Goal: Book appointment/travel/reservation

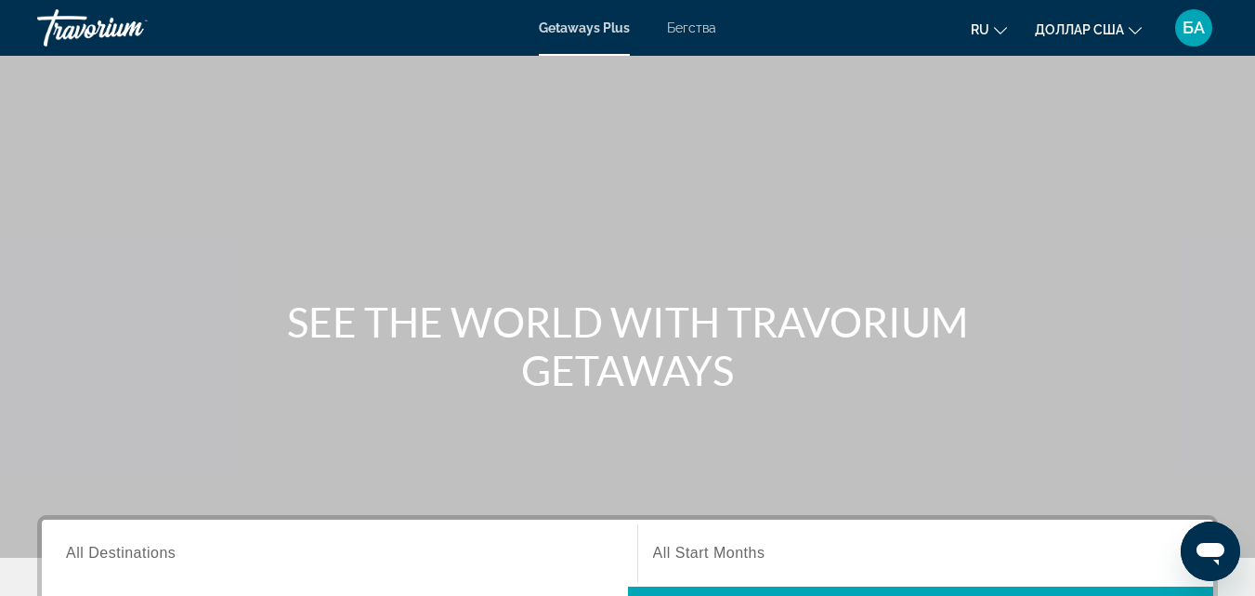
click at [885, 243] on div "Основное содержание" at bounding box center [627, 278] width 1255 height 557
click at [701, 37] on div "Getaways Plus Бегства ru English Español Français Italiano Português русский до…" at bounding box center [627, 28] width 1255 height 48
click at [698, 33] on font "Бегства" at bounding box center [691, 27] width 49 height 15
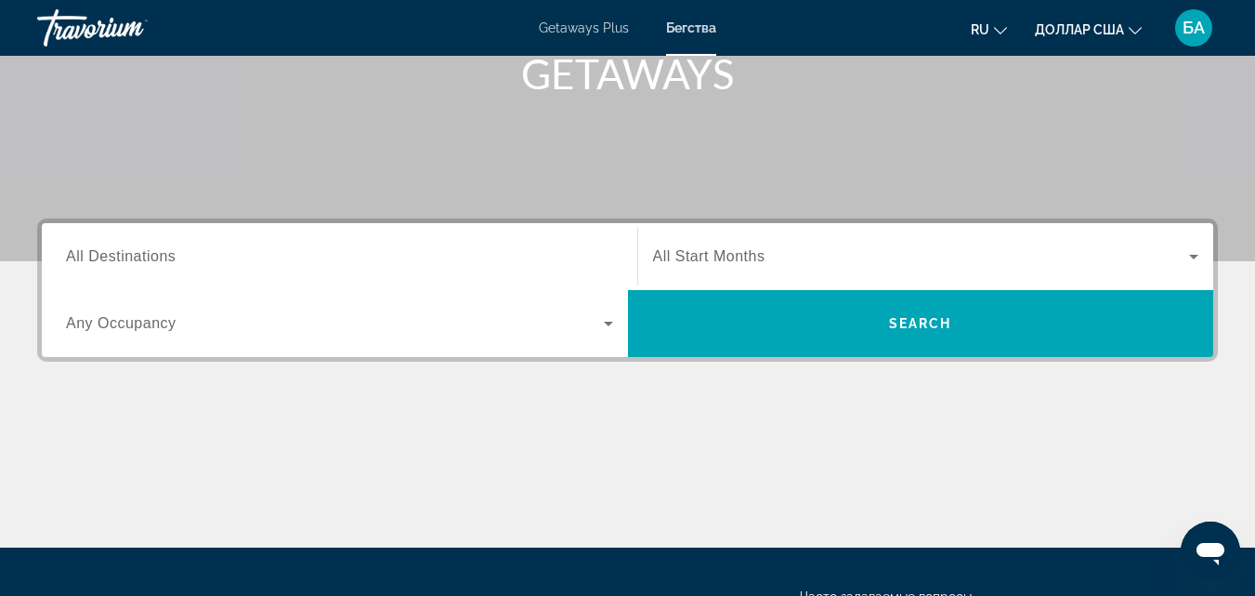
scroll to position [297, 0]
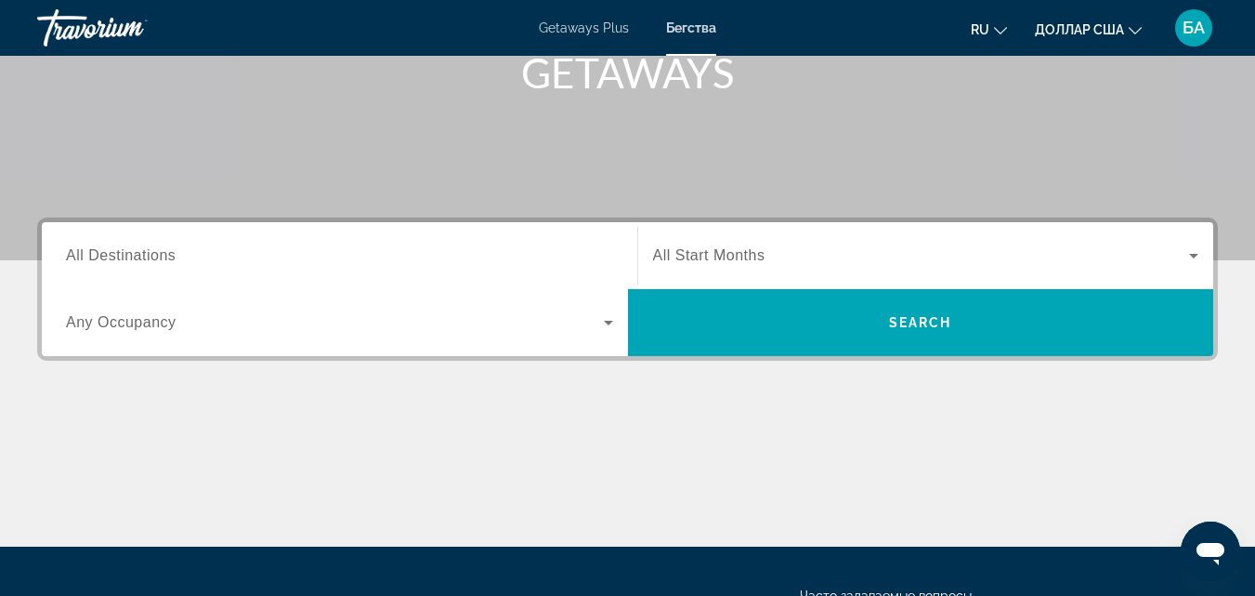
click at [507, 255] on input "Destination All Destinations" at bounding box center [339, 256] width 547 height 22
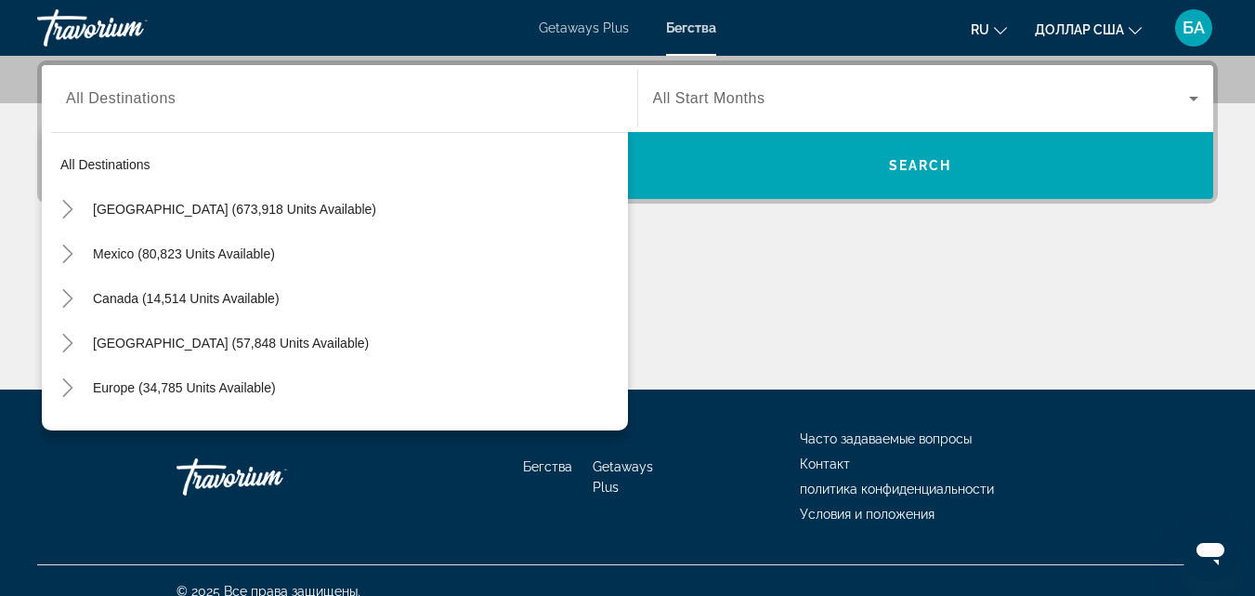
scroll to position [252, 0]
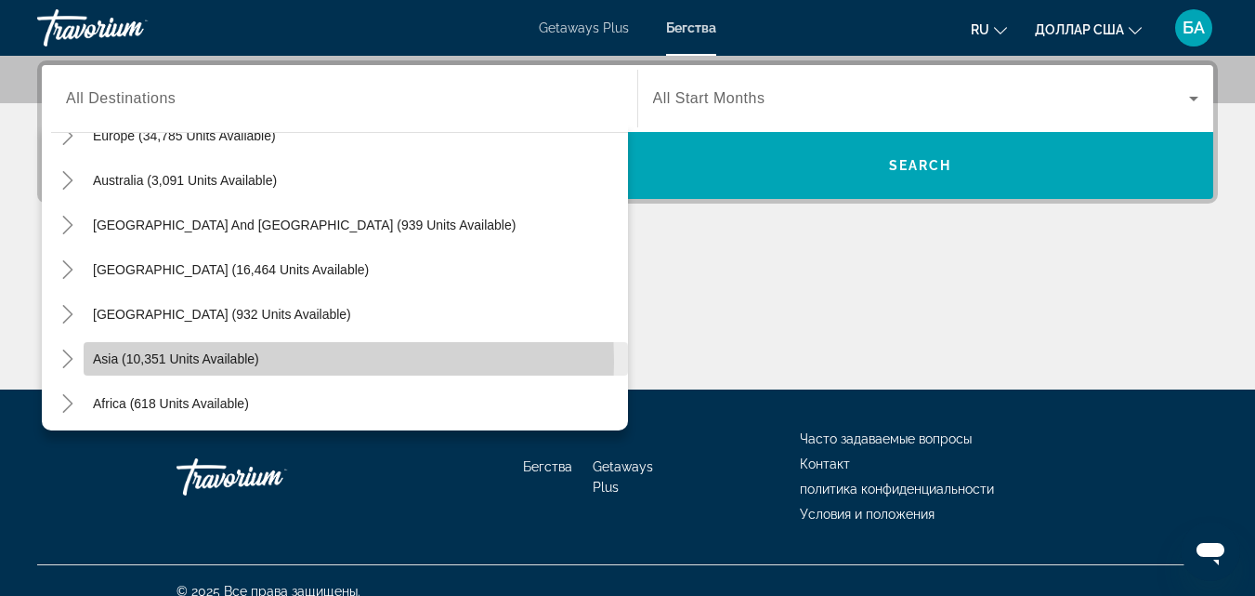
click at [227, 361] on span "Asia (10,351 units available)" at bounding box center [176, 358] width 166 height 15
type input "**********"
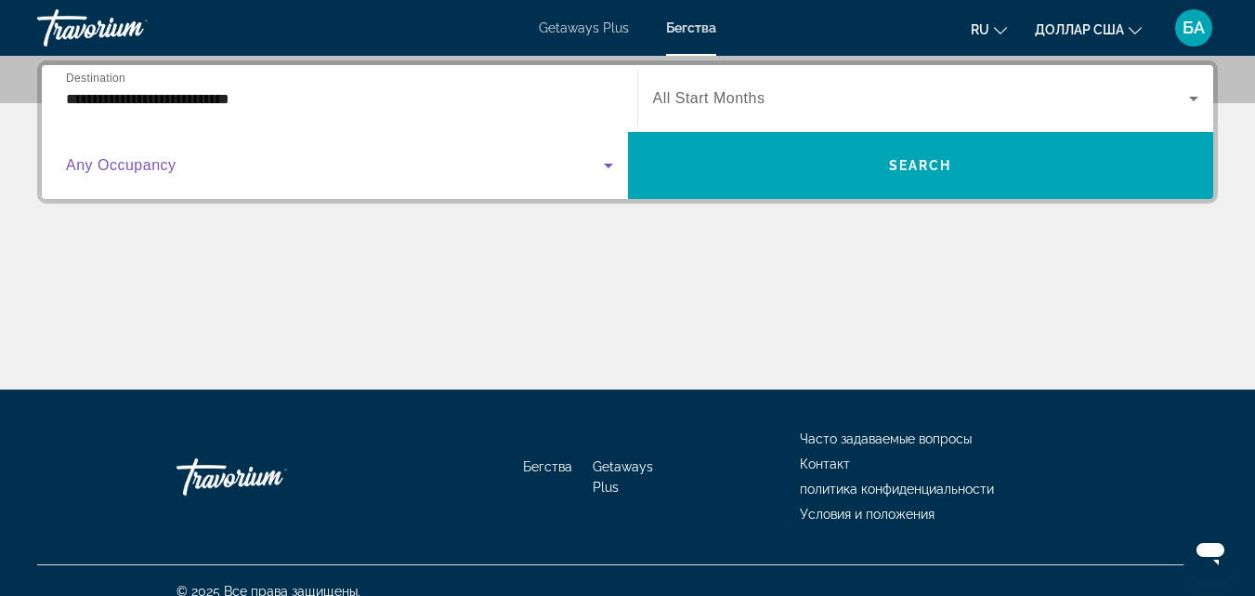
click at [602, 168] on icon "Search widget" at bounding box center [608, 165] width 22 height 22
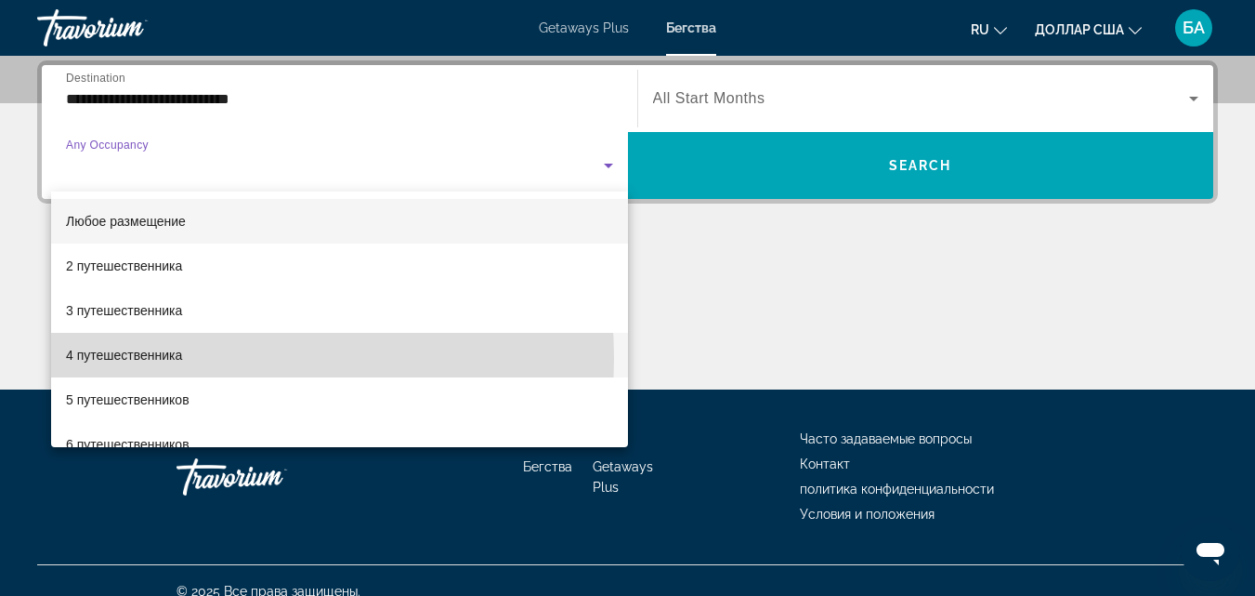
click at [189, 358] on mat-option "4 путешественника" at bounding box center [339, 355] width 577 height 45
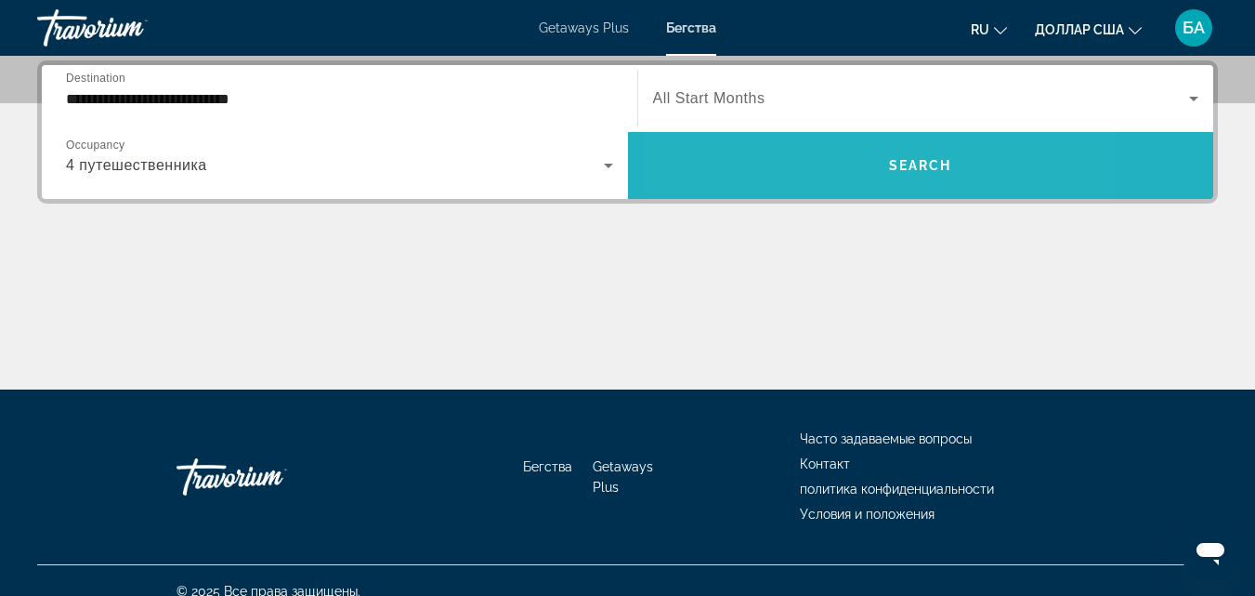
click at [811, 171] on span "Search widget" at bounding box center [921, 165] width 586 height 45
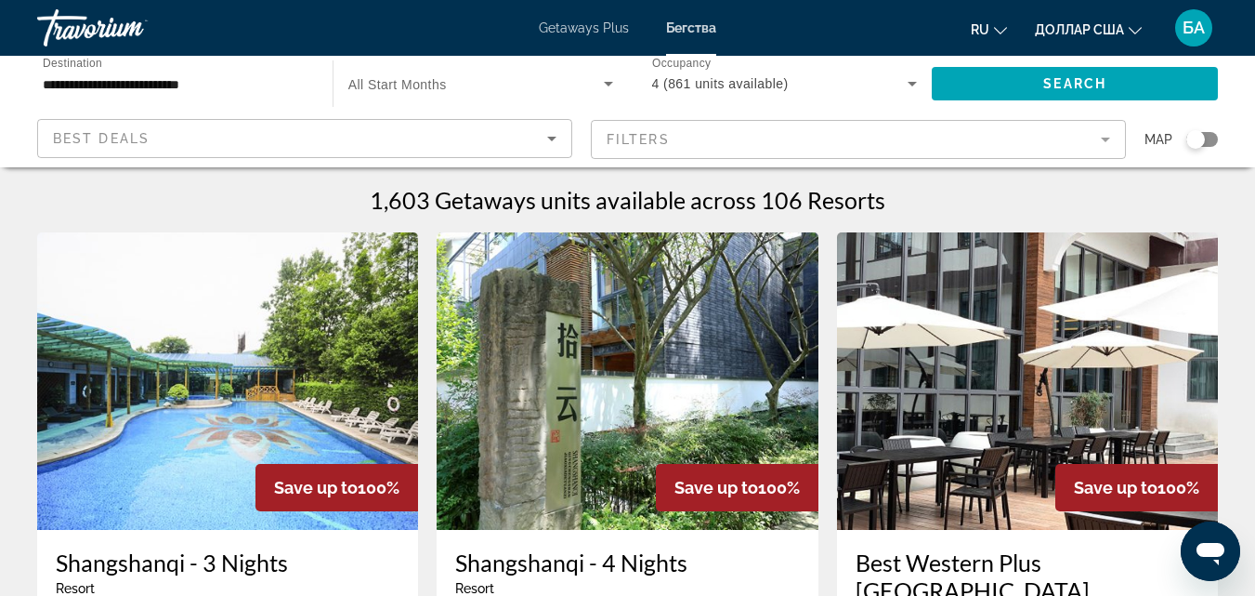
click at [251, 365] on img "Основное содержание" at bounding box center [227, 380] width 381 height 297
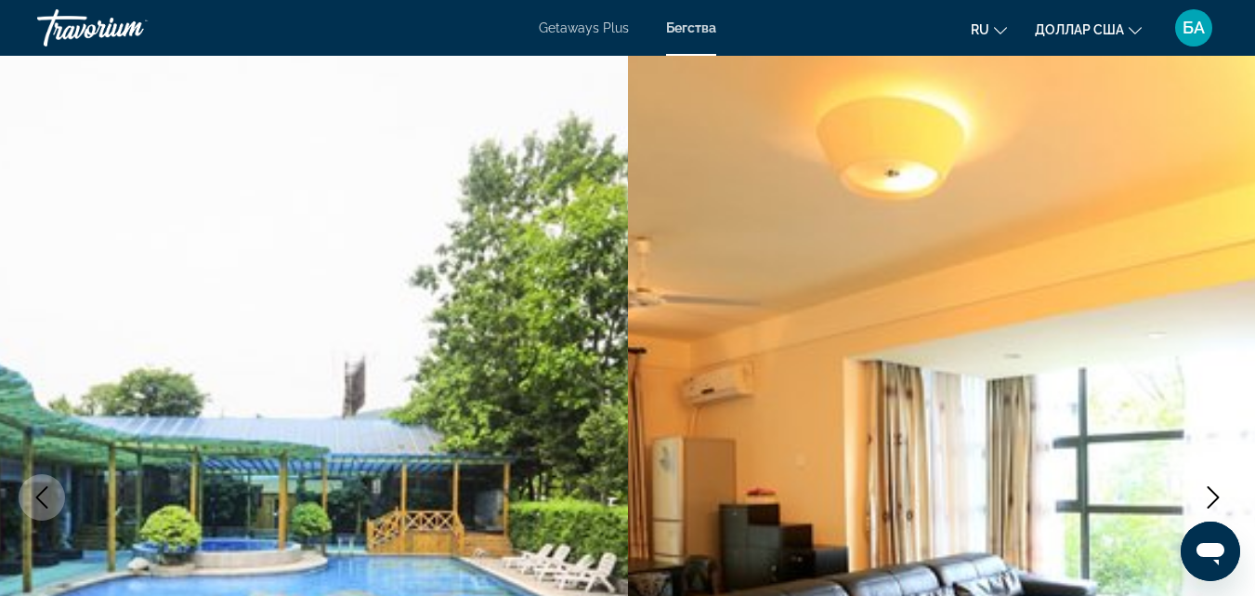
click at [1210, 491] on icon "Next image" at bounding box center [1213, 497] width 22 height 22
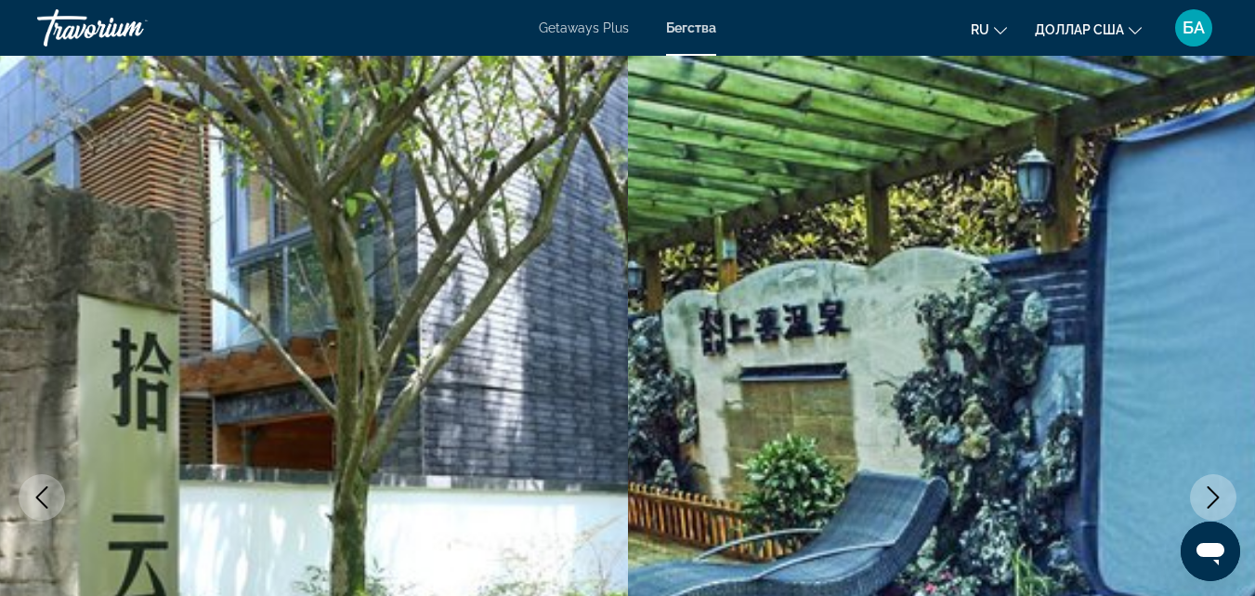
click at [1210, 491] on icon "Next image" at bounding box center [1213, 497] width 22 height 22
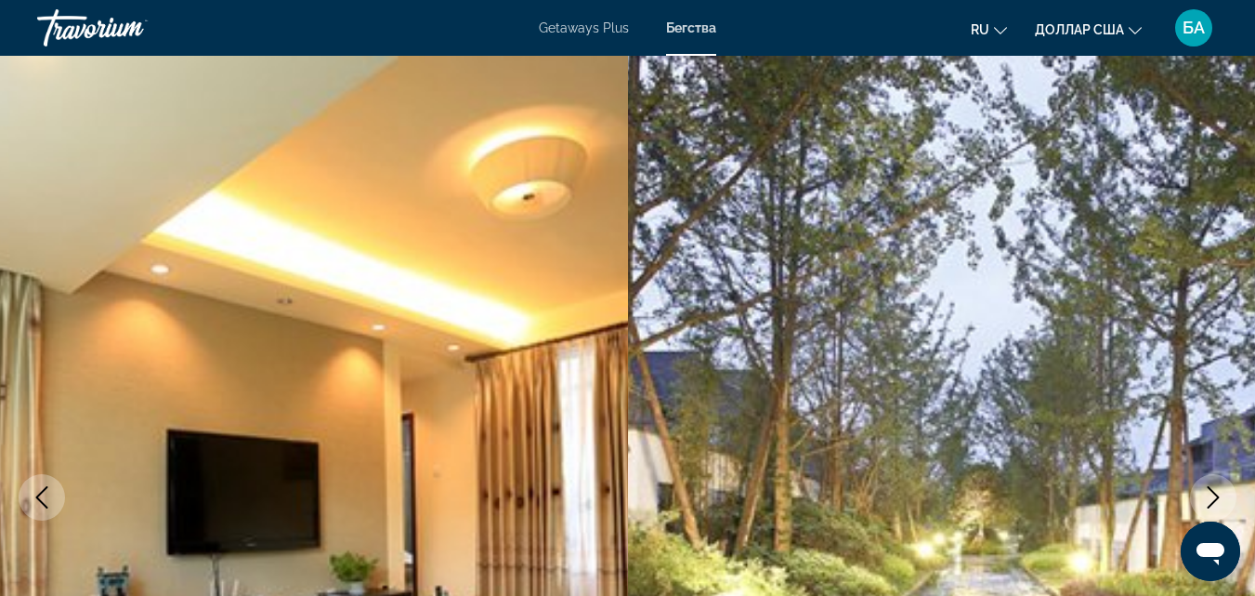
click at [1210, 491] on icon "Next image" at bounding box center [1213, 497] width 22 height 22
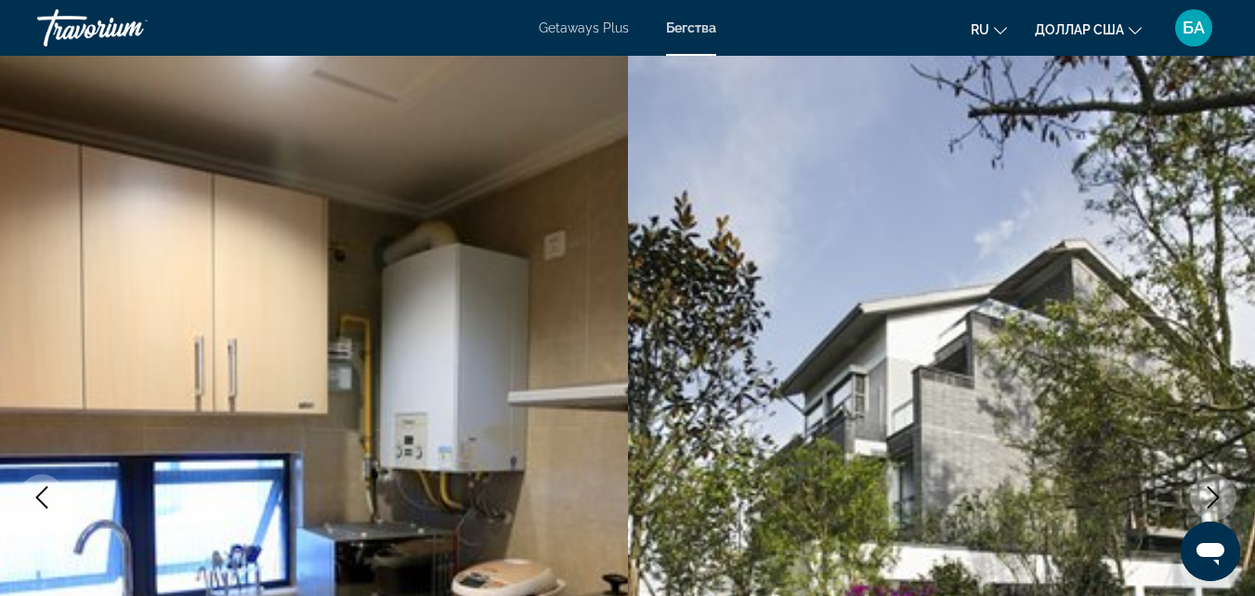
click at [1210, 491] on icon "Next image" at bounding box center [1213, 497] width 22 height 22
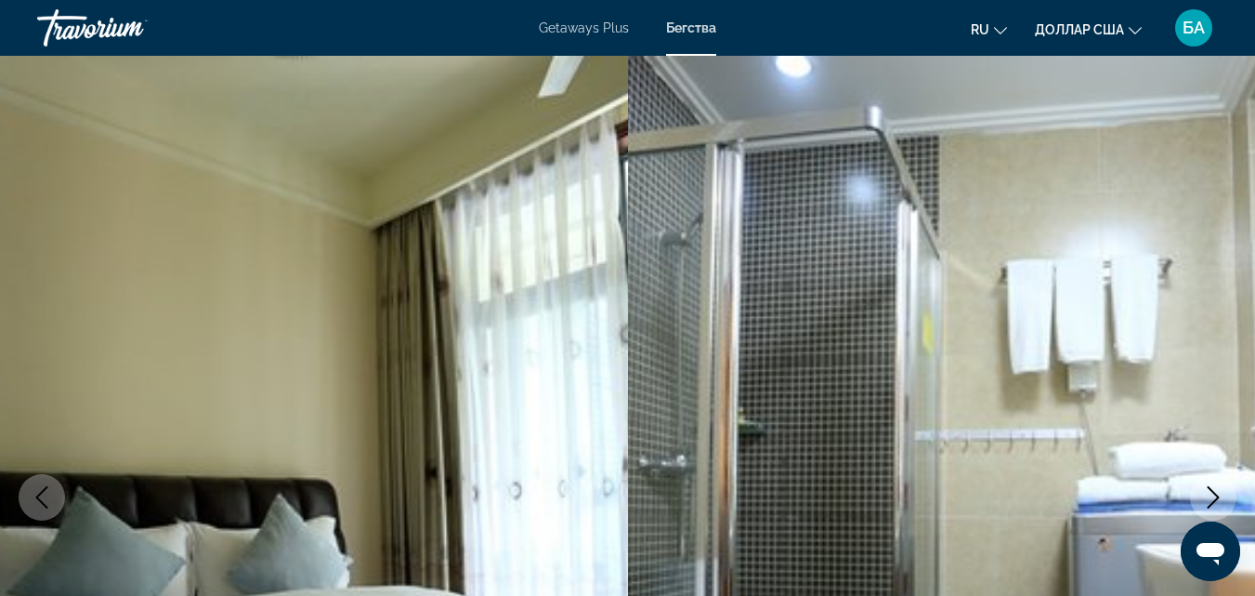
click at [1210, 491] on icon "Next image" at bounding box center [1213, 497] width 22 height 22
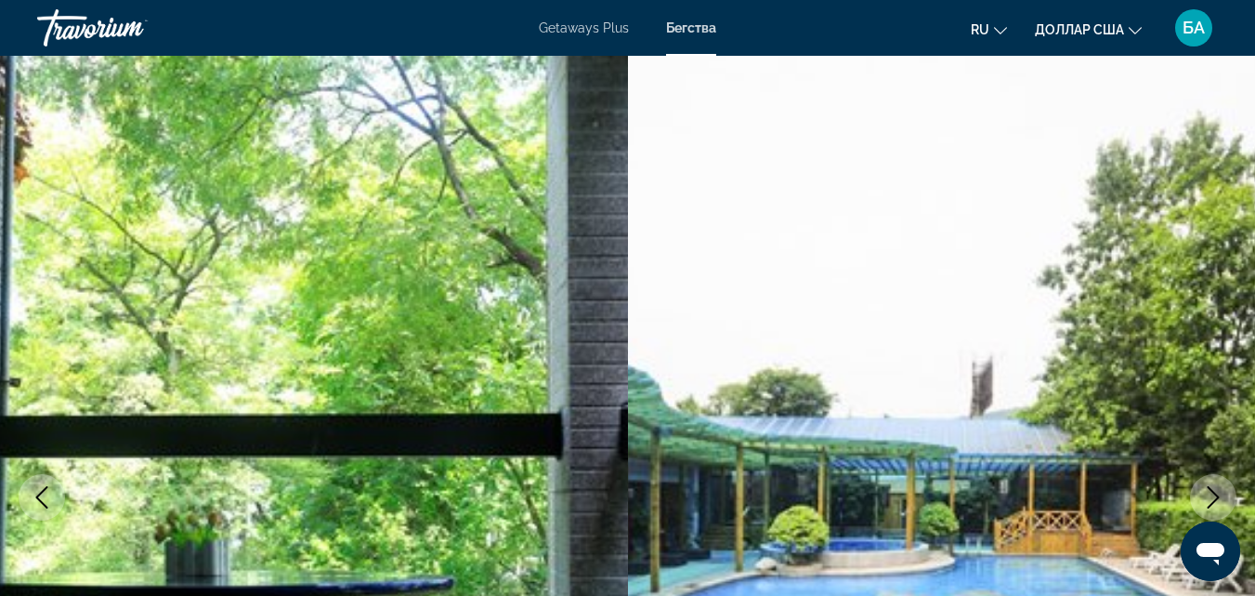
click at [1210, 491] on icon "Next image" at bounding box center [1213, 497] width 22 height 22
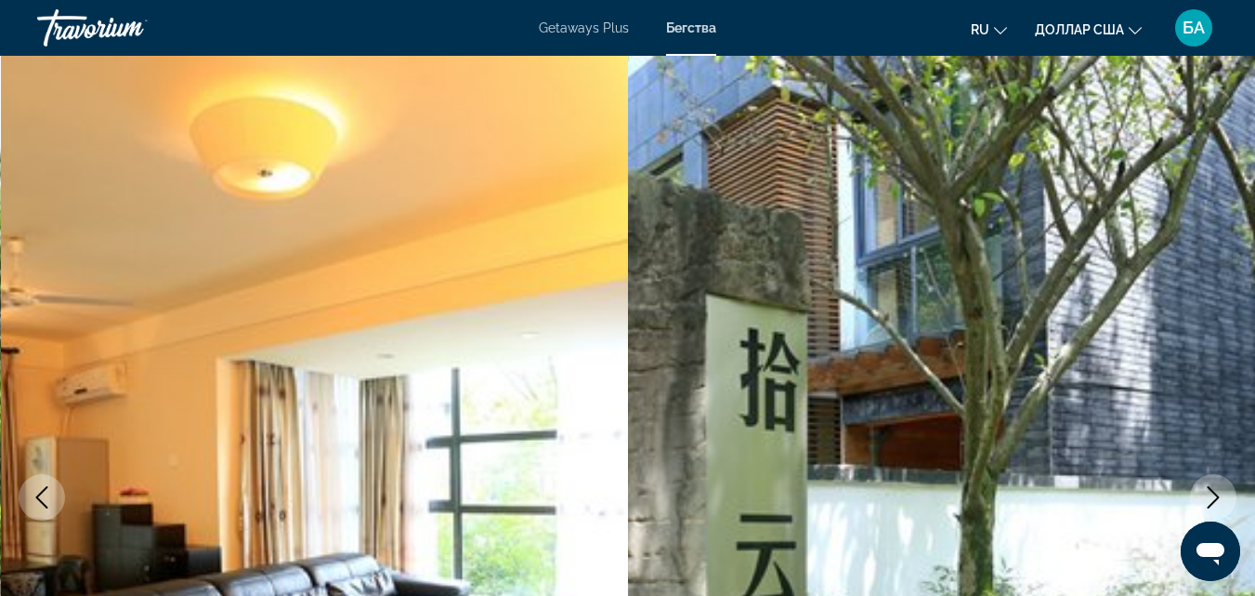
click at [1210, 491] on icon "Next image" at bounding box center [1213, 497] width 22 height 22
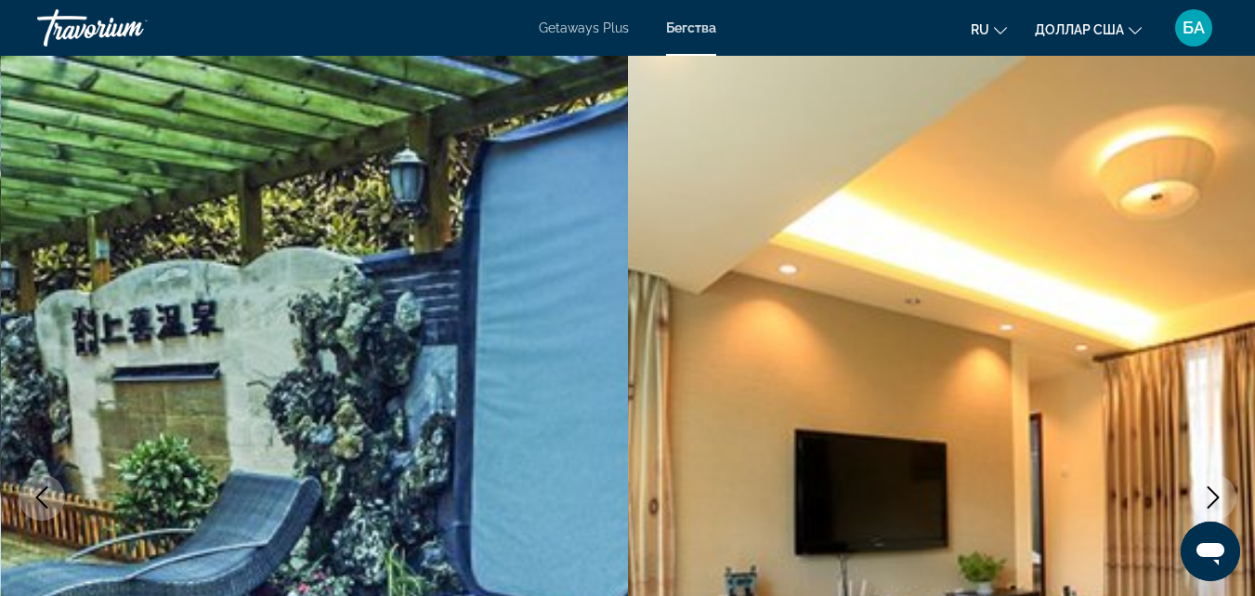
click at [1210, 491] on icon "Next image" at bounding box center [1213, 497] width 22 height 22
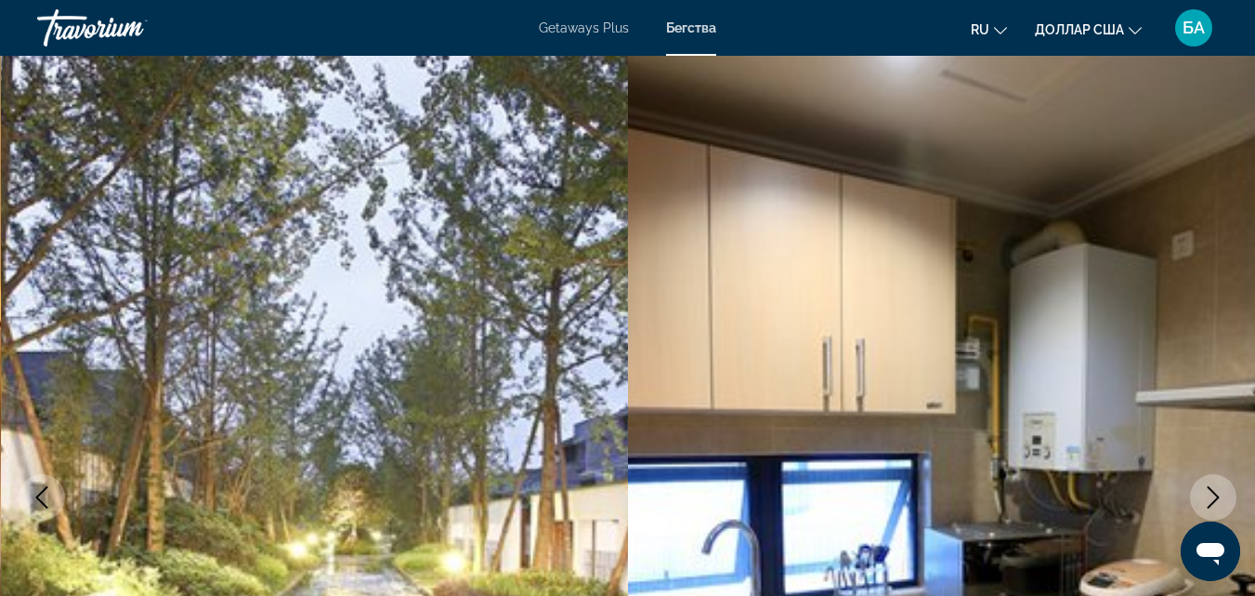
click at [1210, 491] on icon "Next image" at bounding box center [1213, 497] width 22 height 22
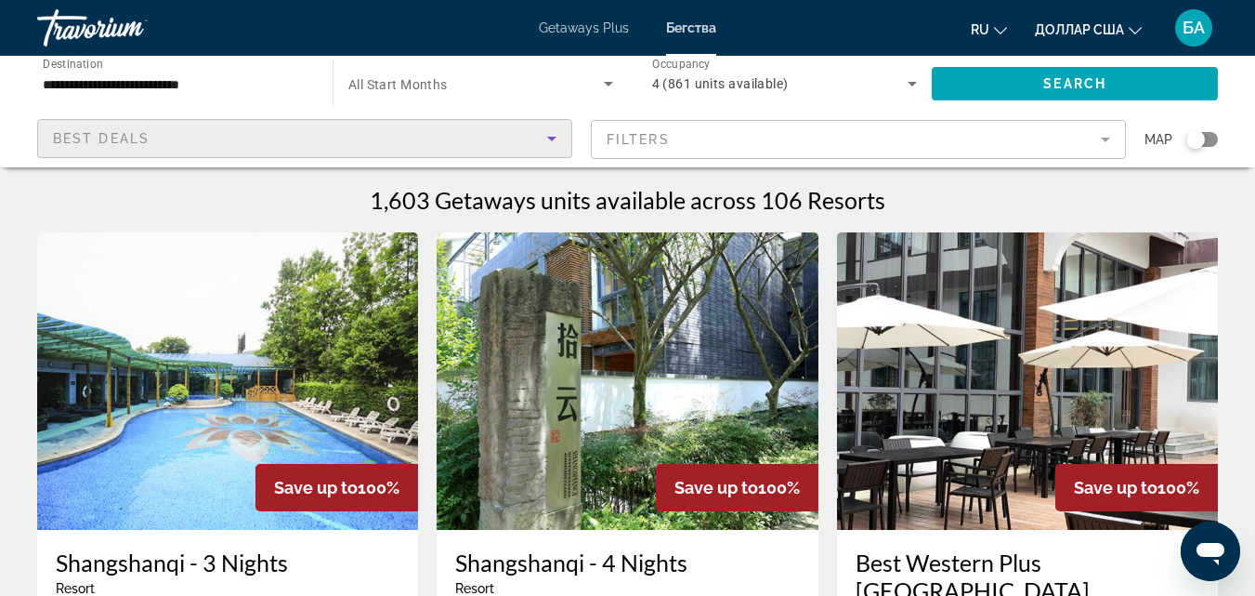
click at [551, 141] on icon "Sort by" at bounding box center [552, 138] width 22 height 22
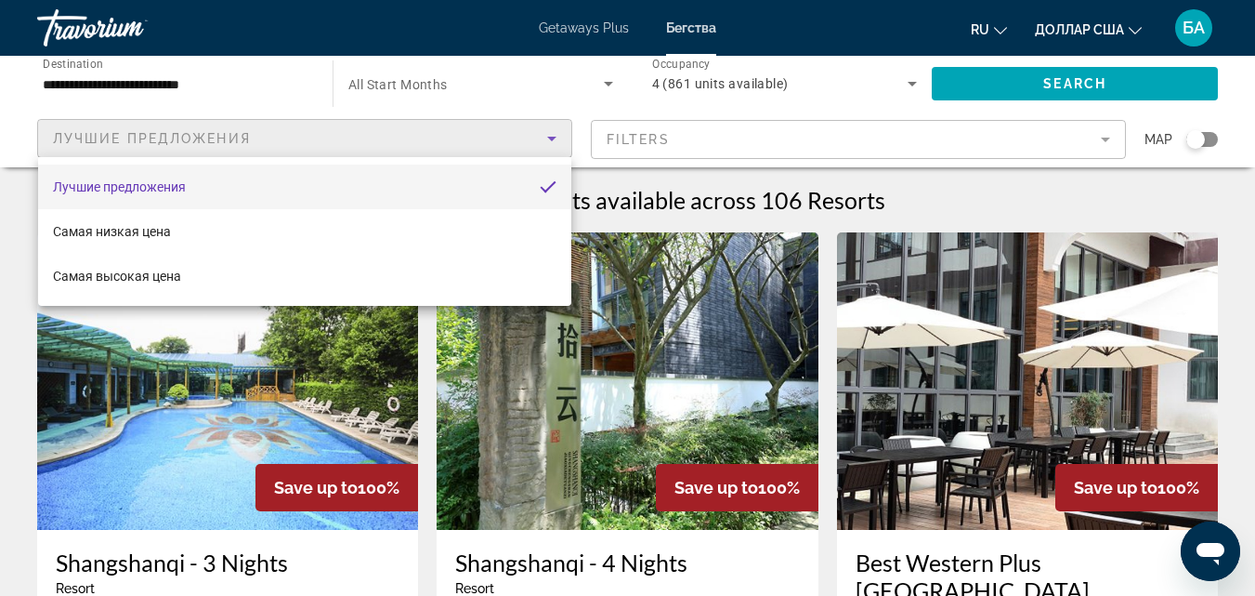
click at [551, 141] on div at bounding box center [627, 298] width 1255 height 596
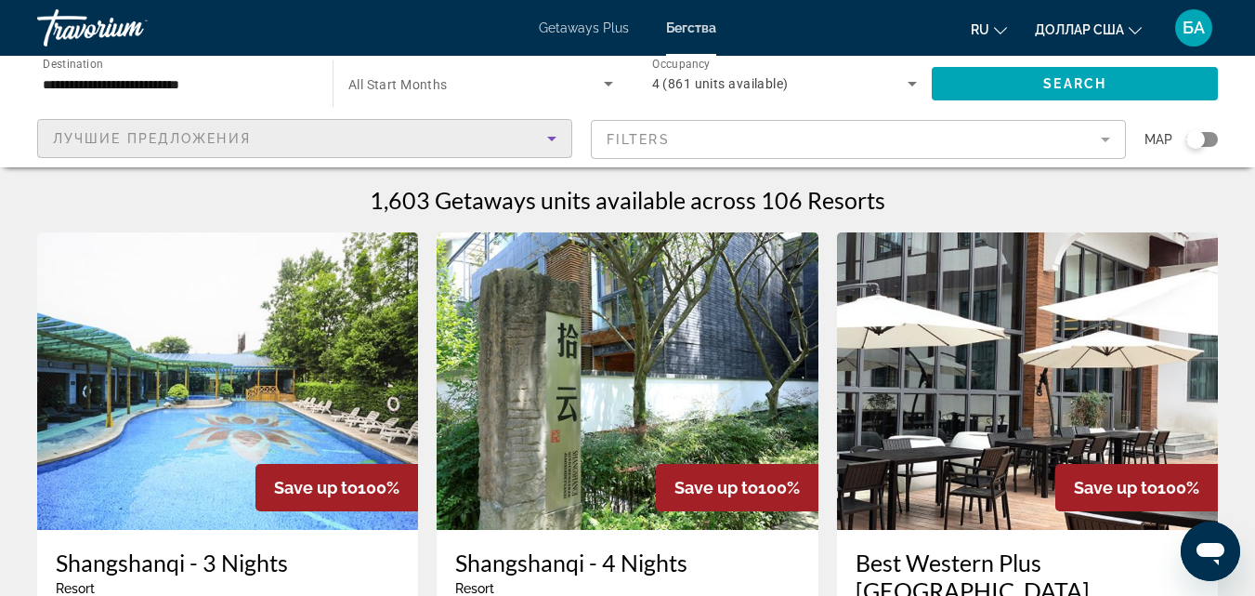
click at [551, 141] on icon "Sort by" at bounding box center [552, 138] width 22 height 22
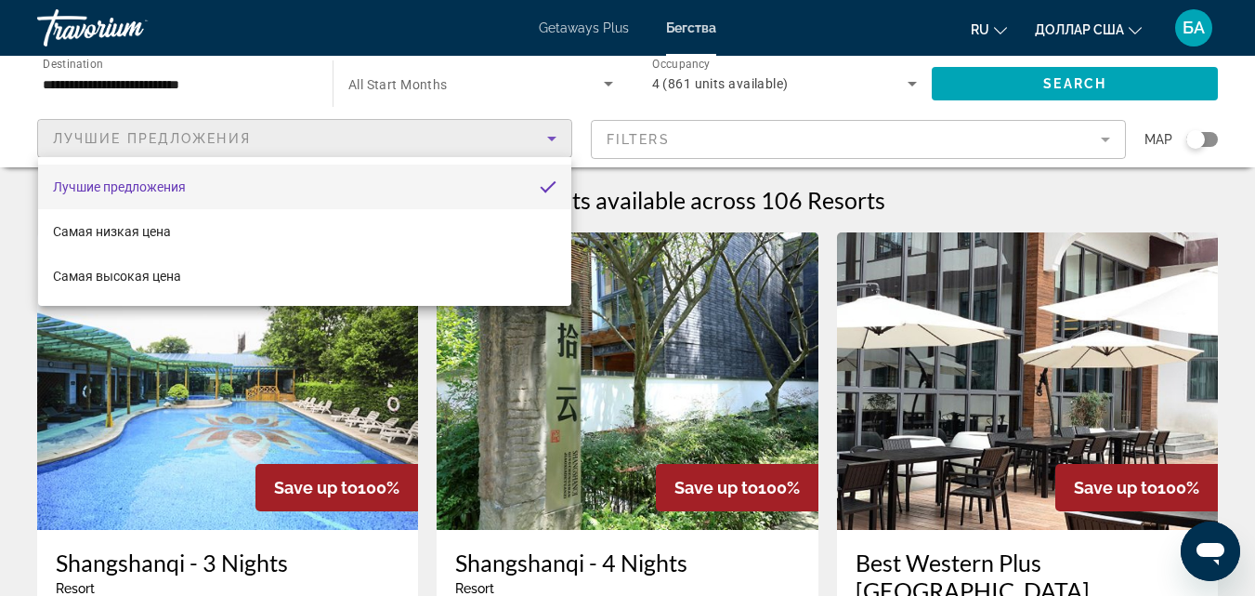
click at [268, 94] on div at bounding box center [627, 298] width 1255 height 596
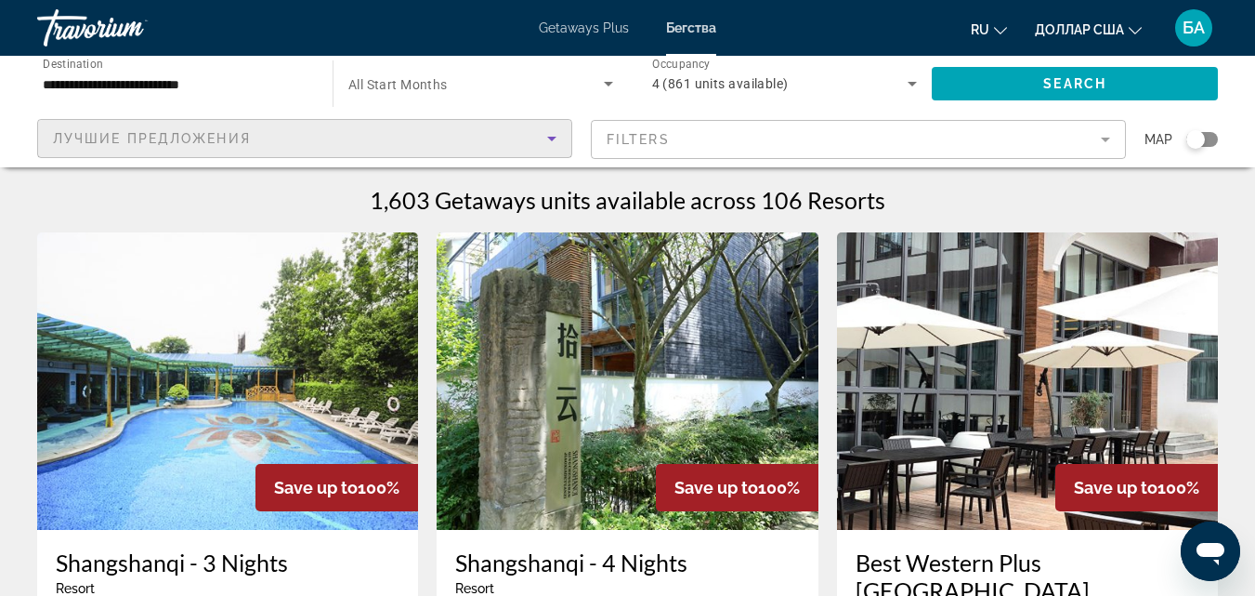
click at [546, 142] on icon "Sort by" at bounding box center [552, 138] width 22 height 22
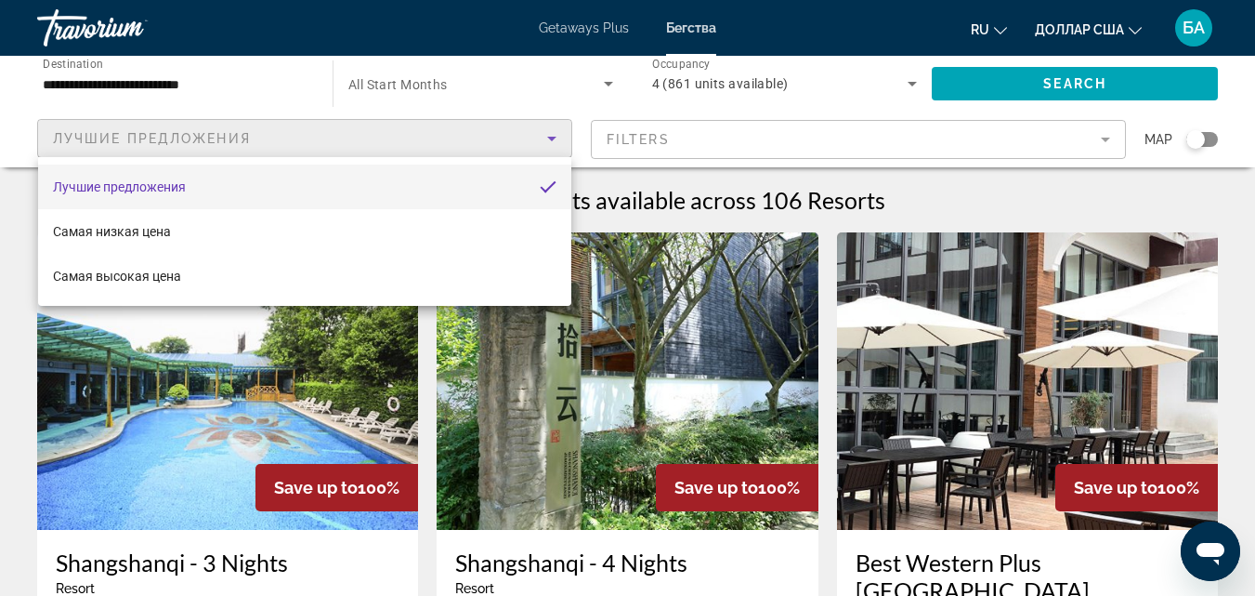
click at [207, 82] on div at bounding box center [627, 298] width 1255 height 596
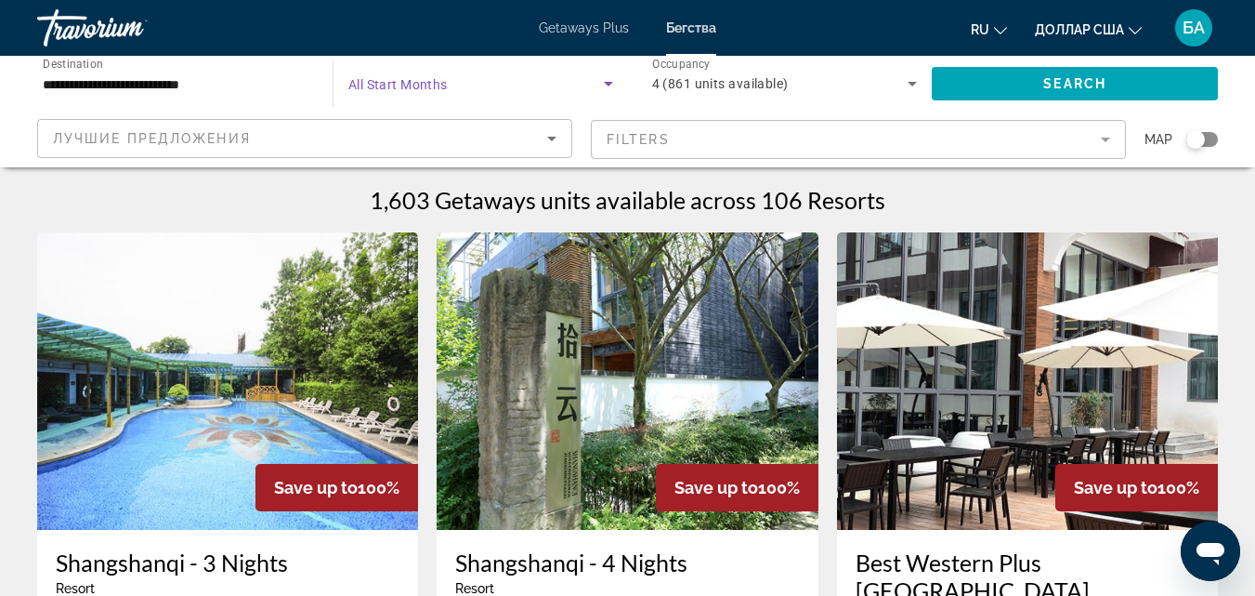
click at [612, 81] on icon "Search widget" at bounding box center [608, 83] width 22 height 22
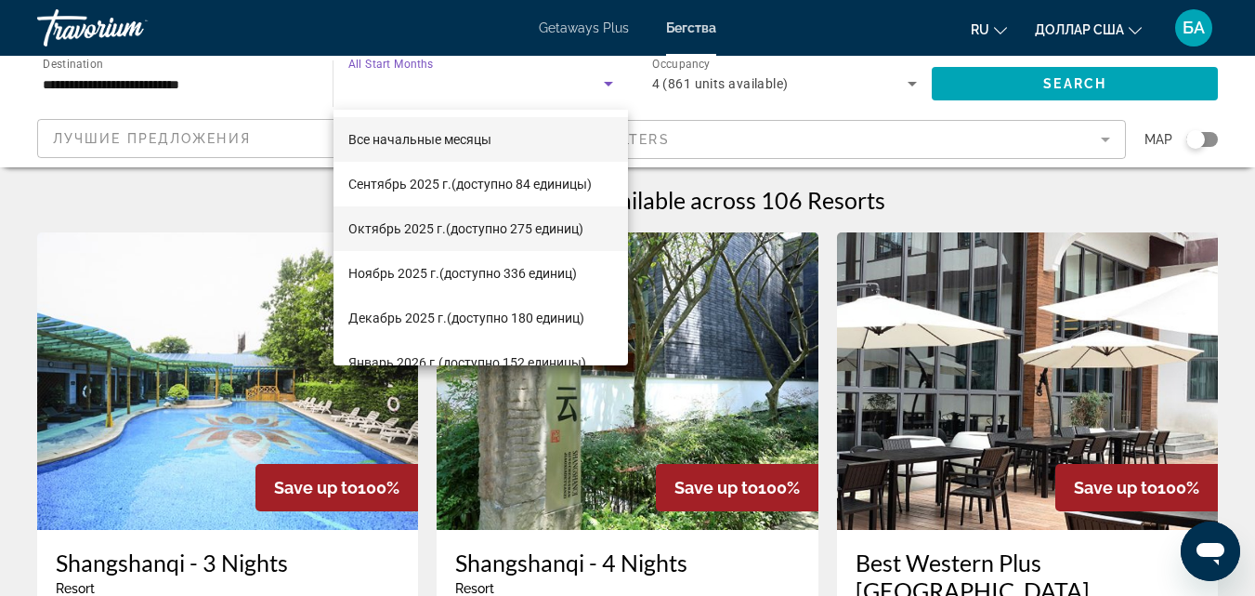
click at [495, 229] on font "(доступно 275 единиц)" at bounding box center [515, 228] width 138 height 15
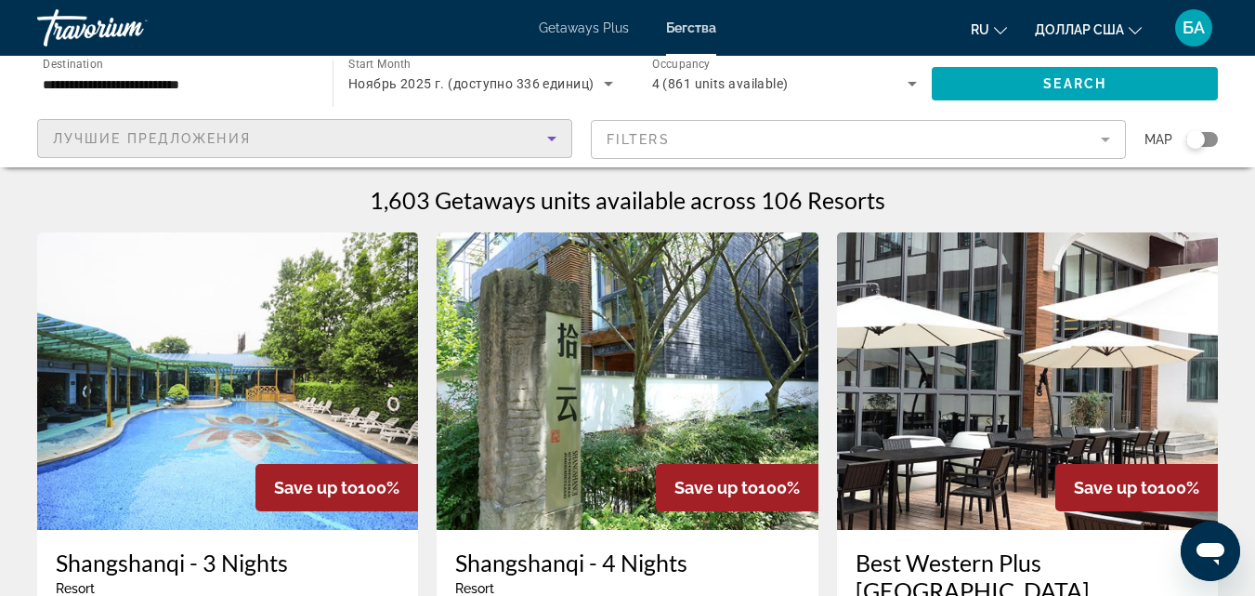
click at [557, 140] on icon "Sort by" at bounding box center [552, 138] width 22 height 22
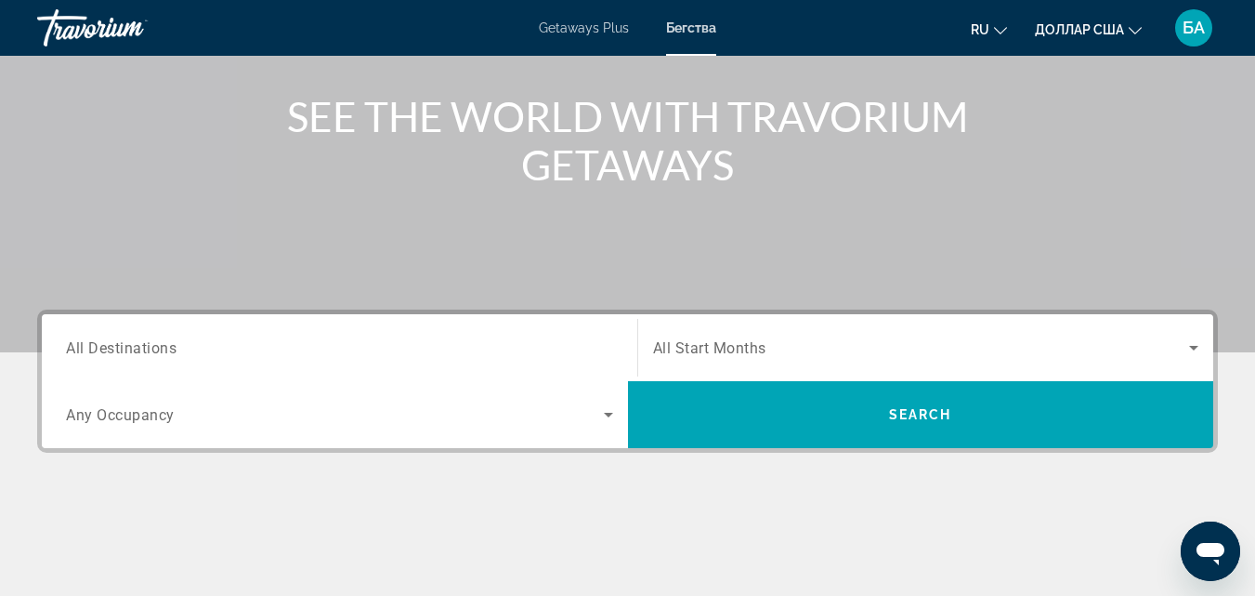
scroll to position [297, 0]
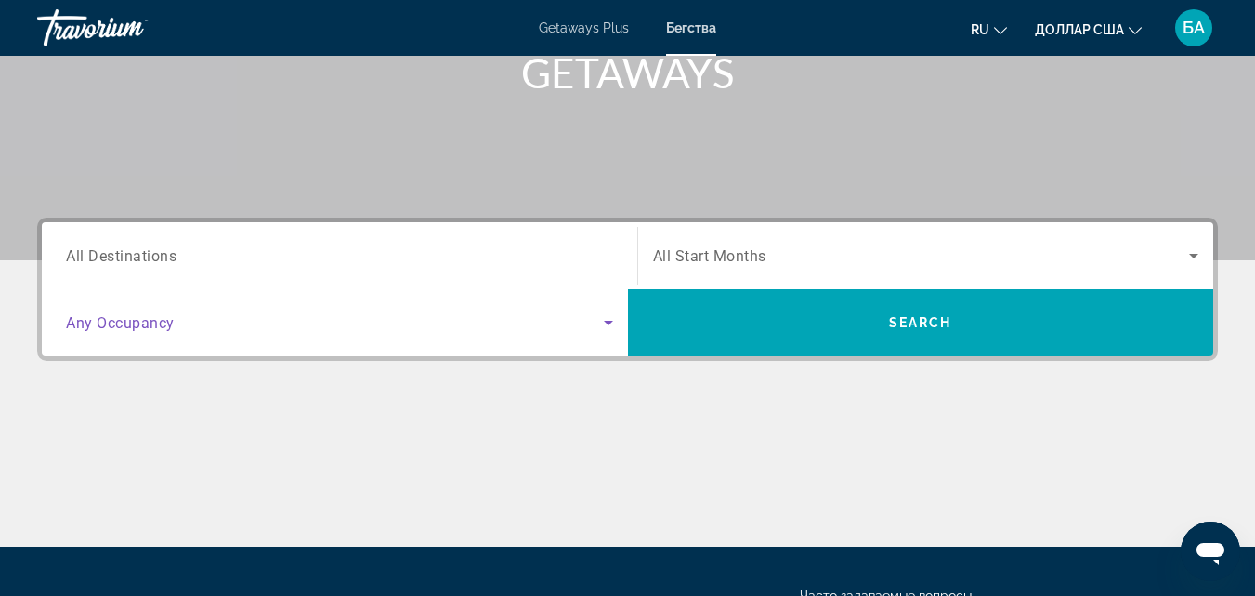
click at [606, 324] on icon "Search widget" at bounding box center [608, 322] width 22 height 22
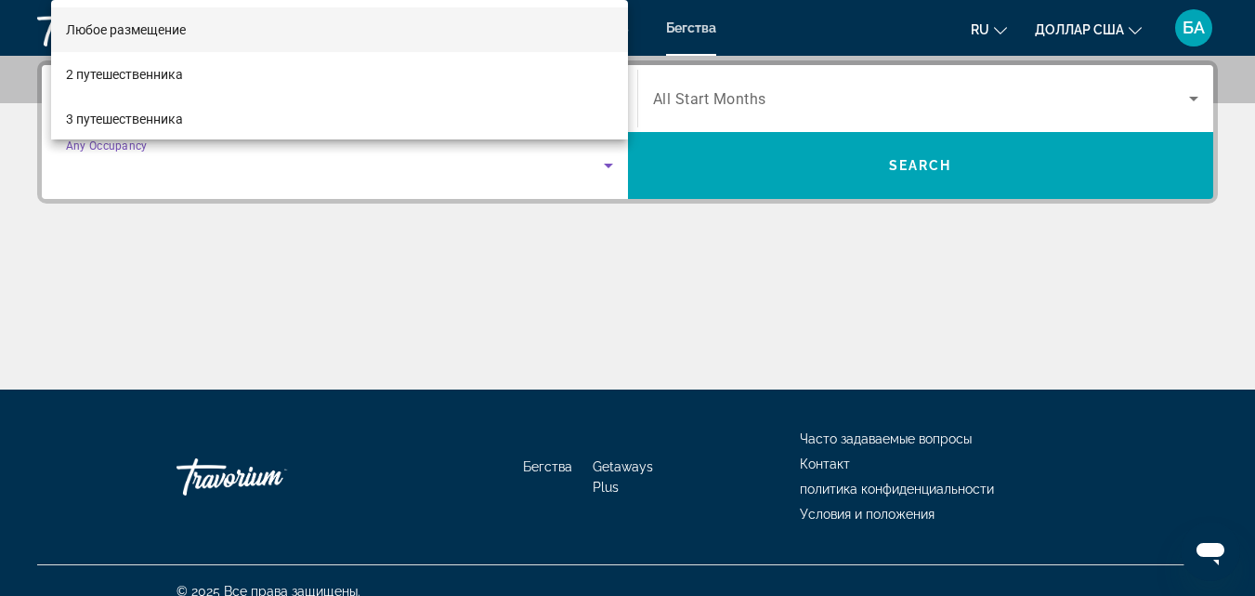
scroll to position [122, 0]
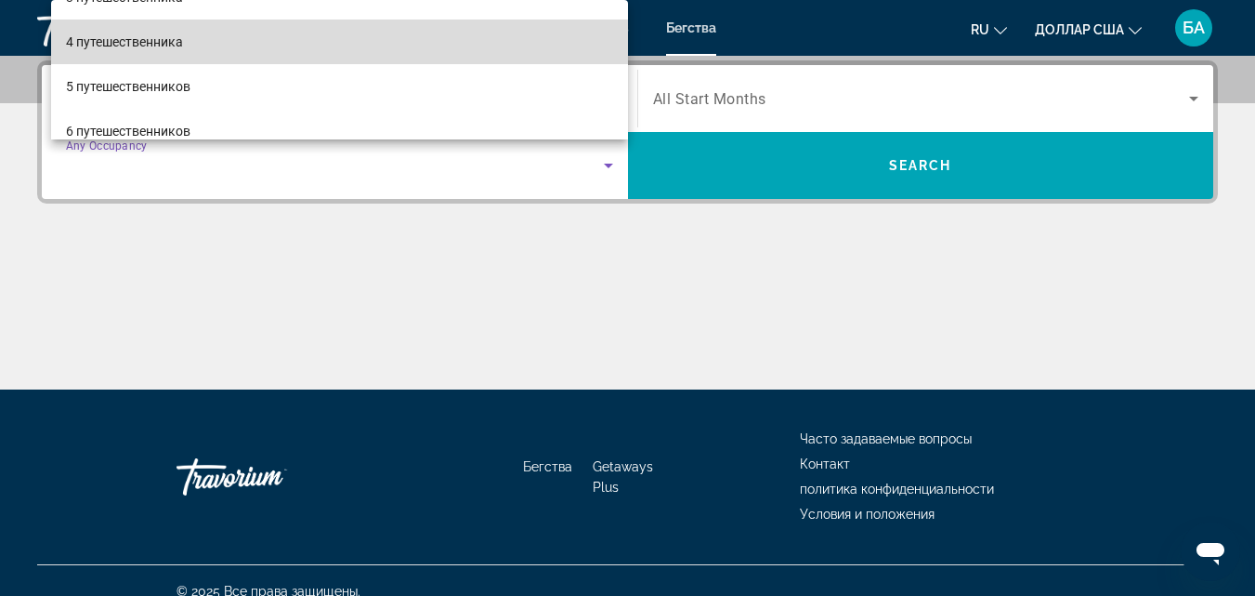
click at [342, 47] on mat-option "4 путешественника" at bounding box center [339, 42] width 577 height 45
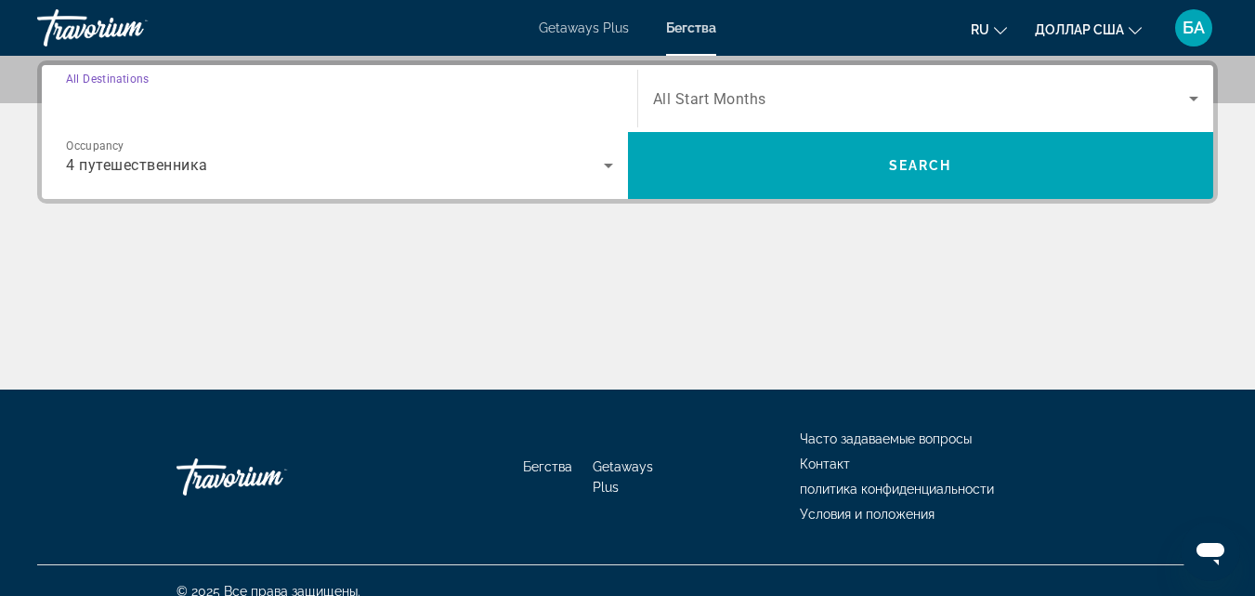
click at [463, 98] on input "Destination All Destinations" at bounding box center [339, 99] width 547 height 22
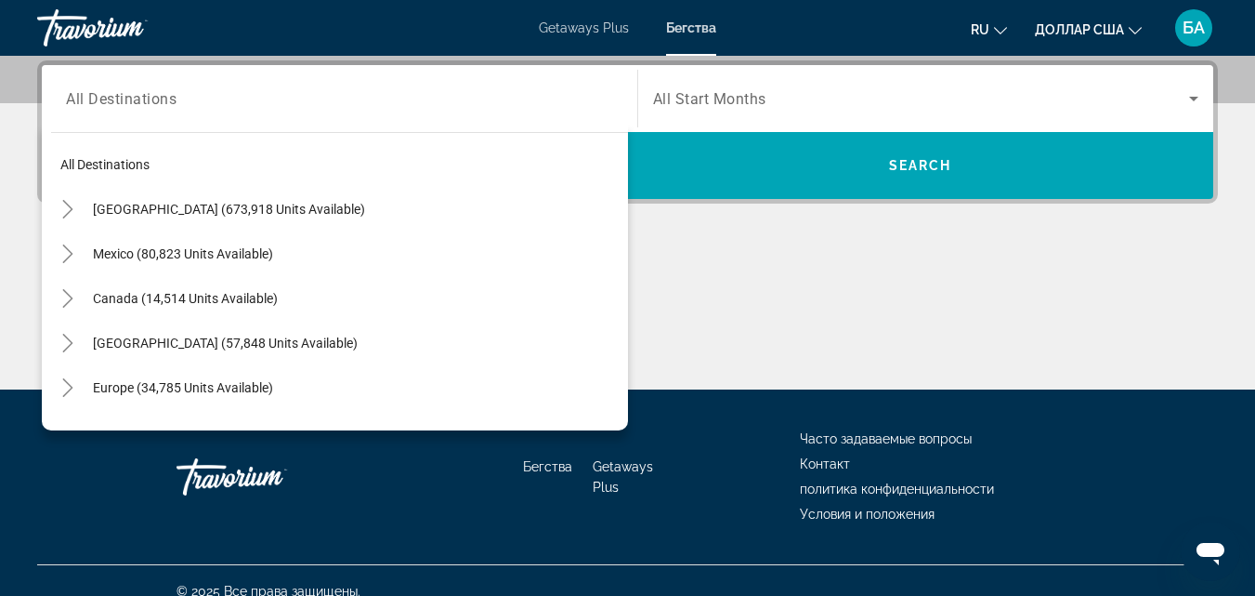
scroll to position [252, 0]
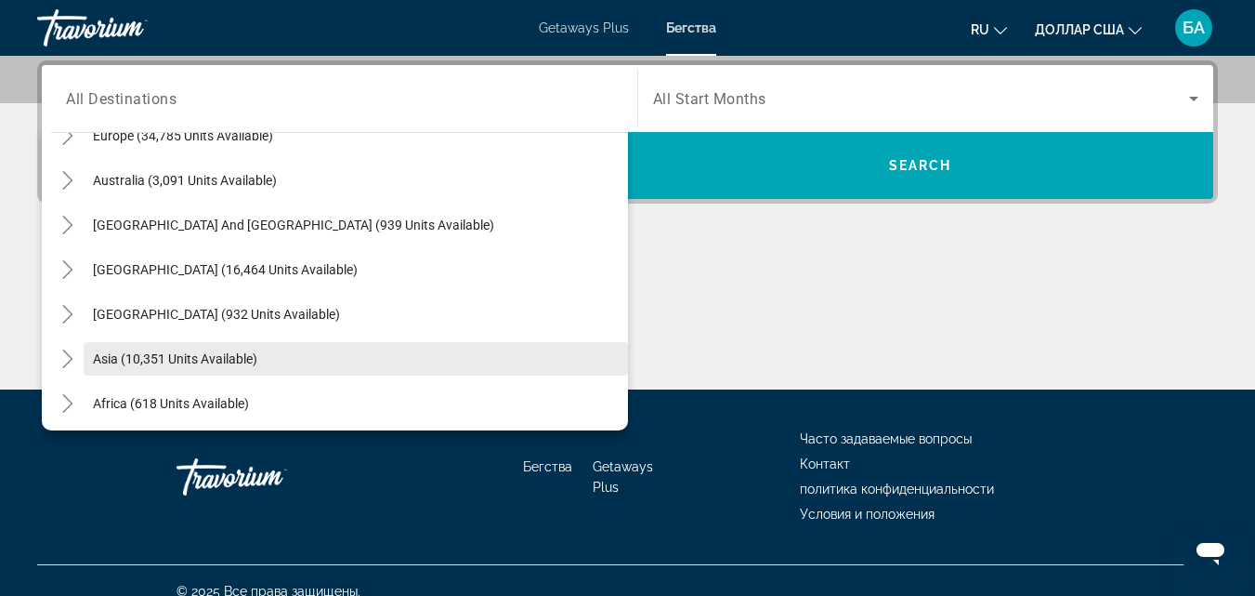
click at [219, 361] on span "Asia (10,351 units available)" at bounding box center [175, 358] width 164 height 15
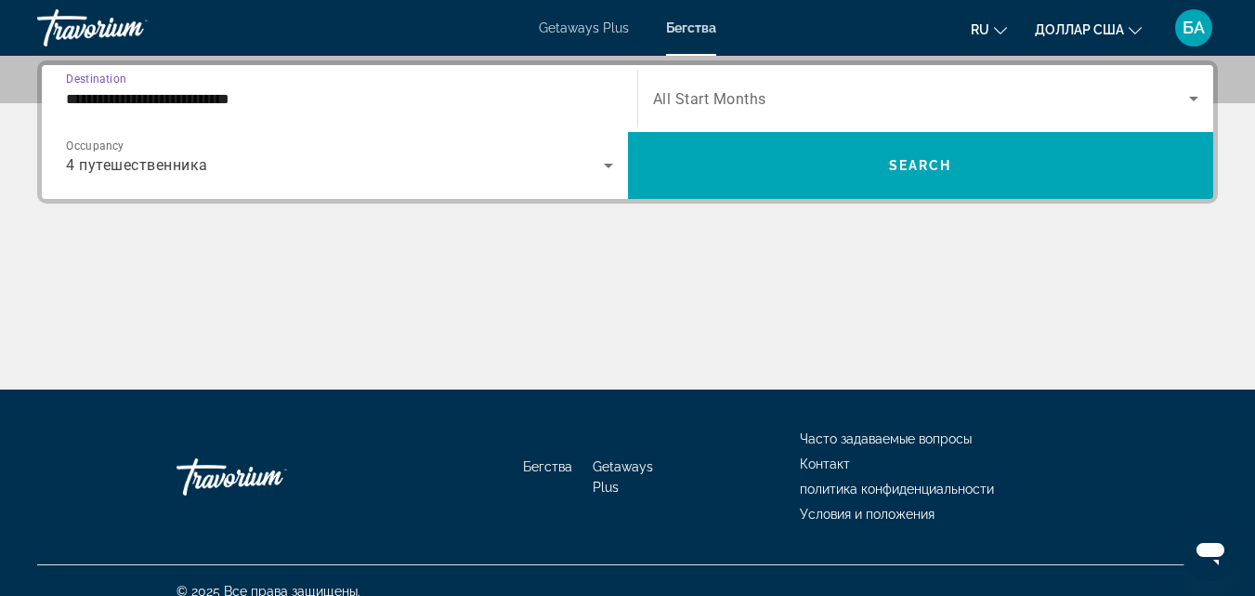
click at [396, 99] on input "**********" at bounding box center [339, 99] width 547 height 22
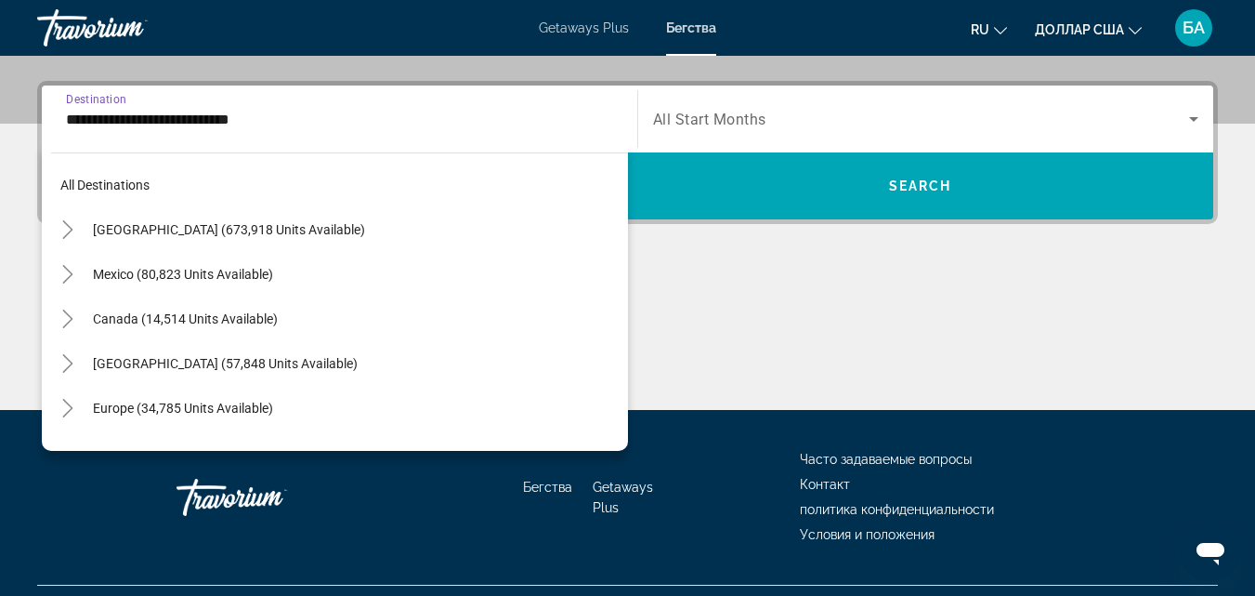
scroll to position [334, 0]
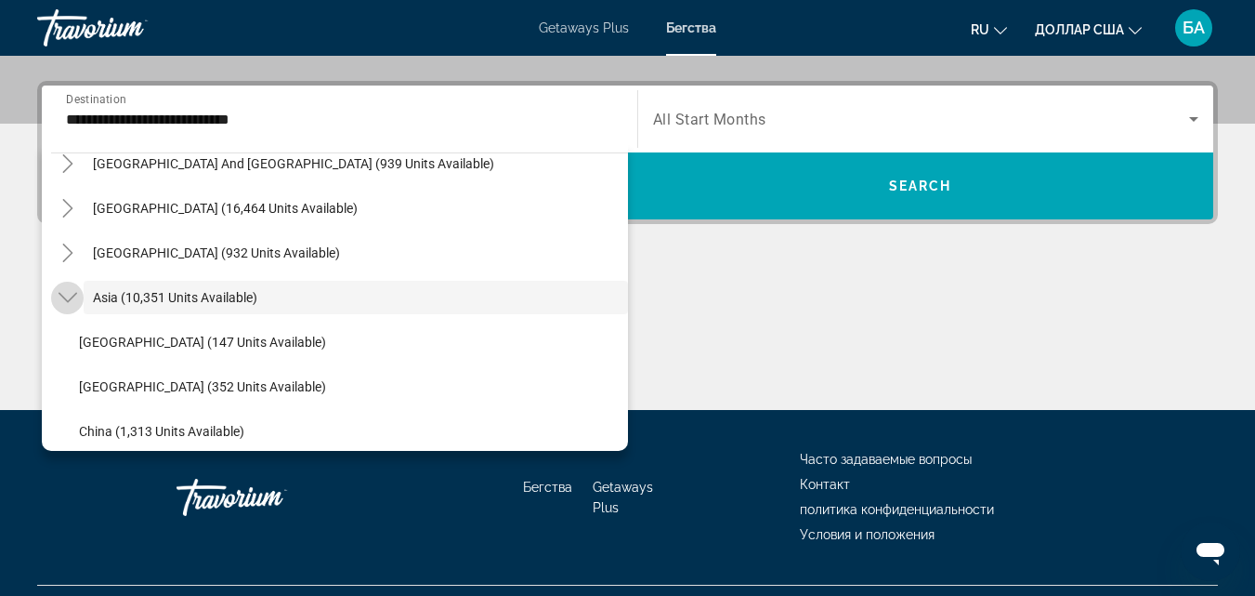
click at [71, 297] on icon "Toggle Asia (10,351 units available)" at bounding box center [67, 298] width 19 height 10
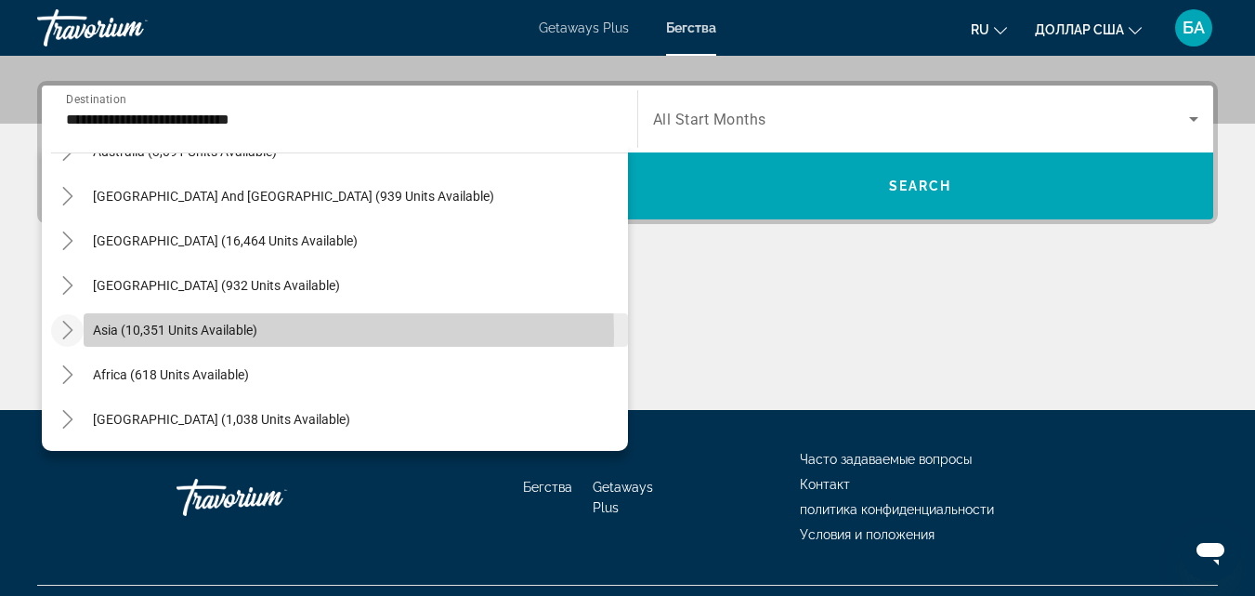
click at [219, 334] on span "Asia (10,351 units available)" at bounding box center [175, 329] width 164 height 15
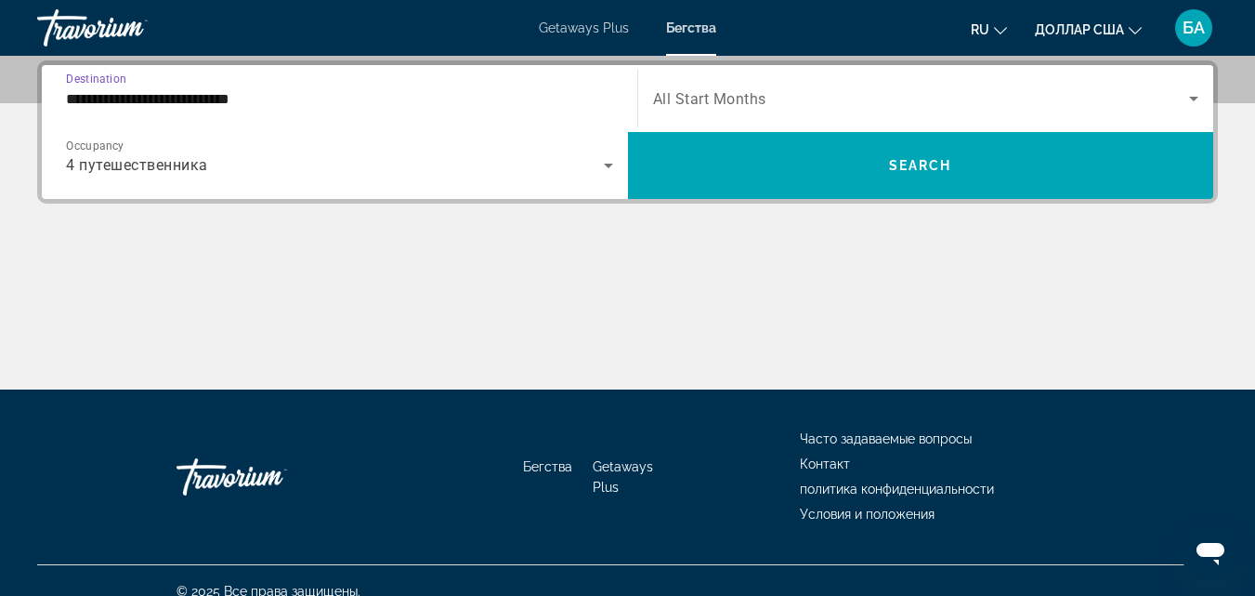
click at [431, 93] on input "**********" at bounding box center [339, 99] width 547 height 22
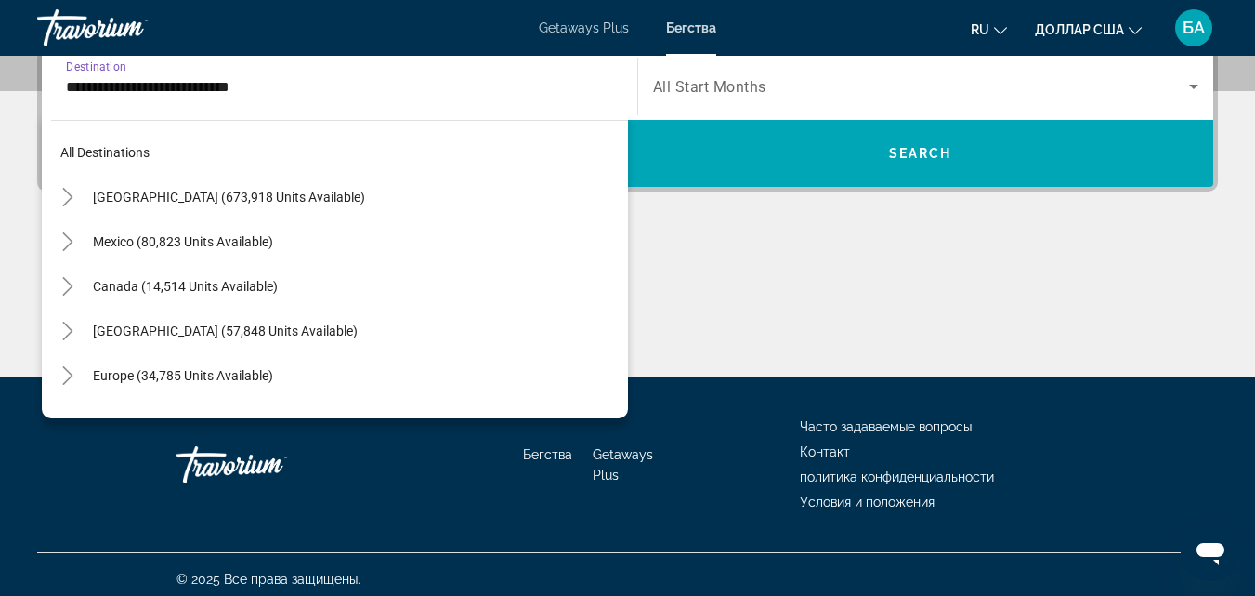
scroll to position [301, 0]
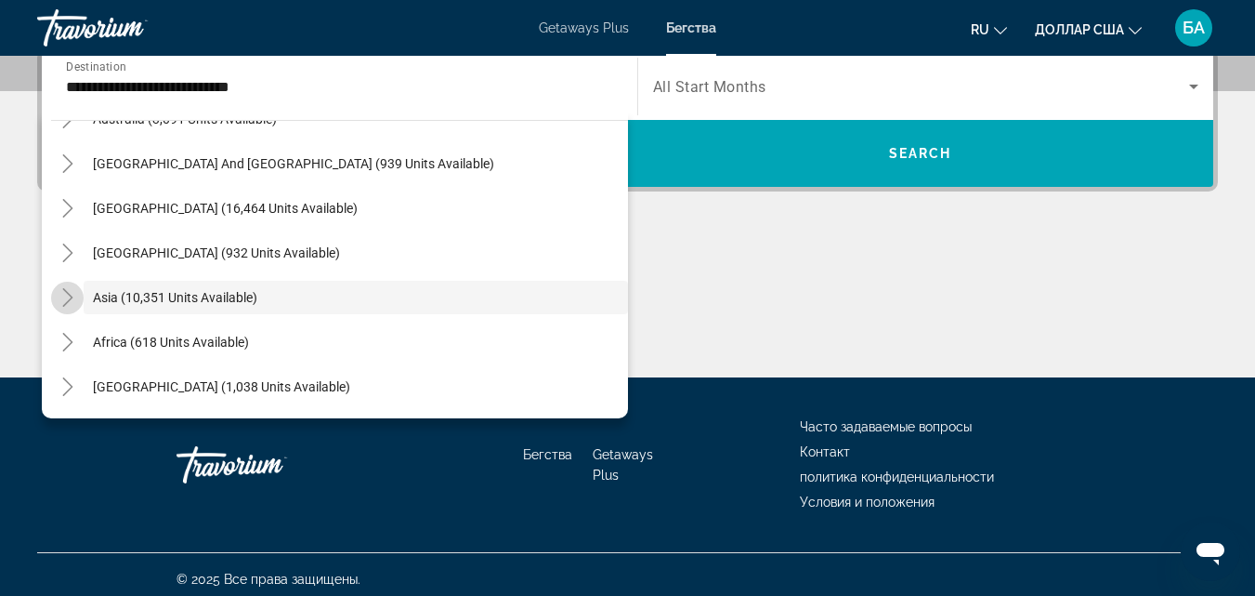
click at [67, 298] on icon "Toggle Asia (10,351 units available)" at bounding box center [68, 297] width 19 height 19
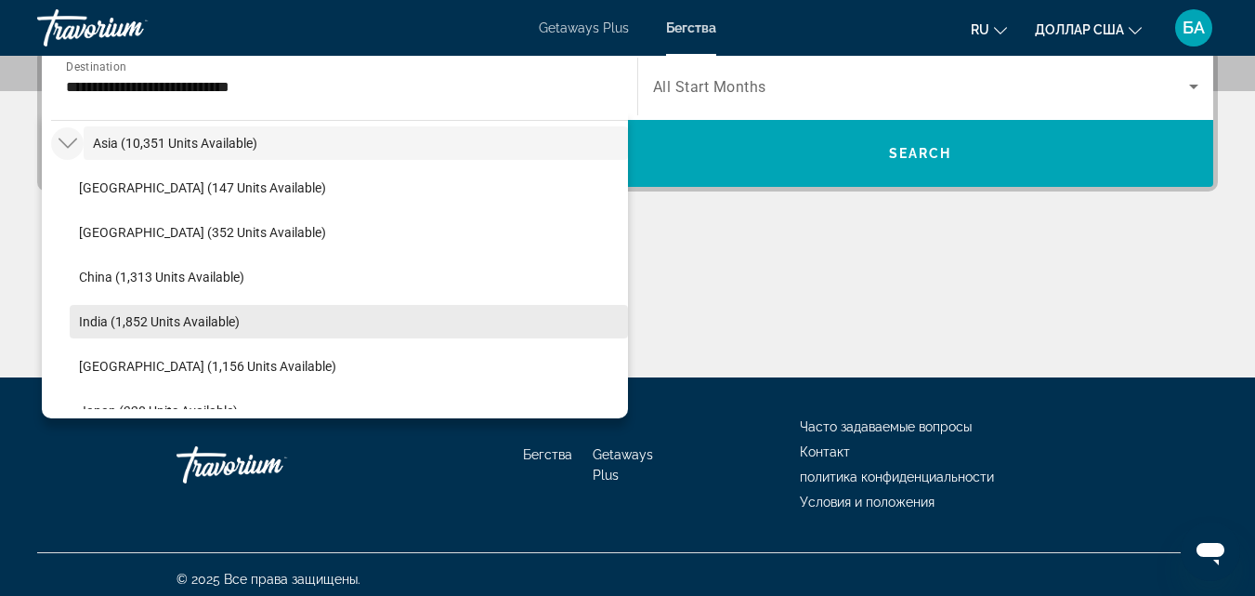
scroll to position [970, 0]
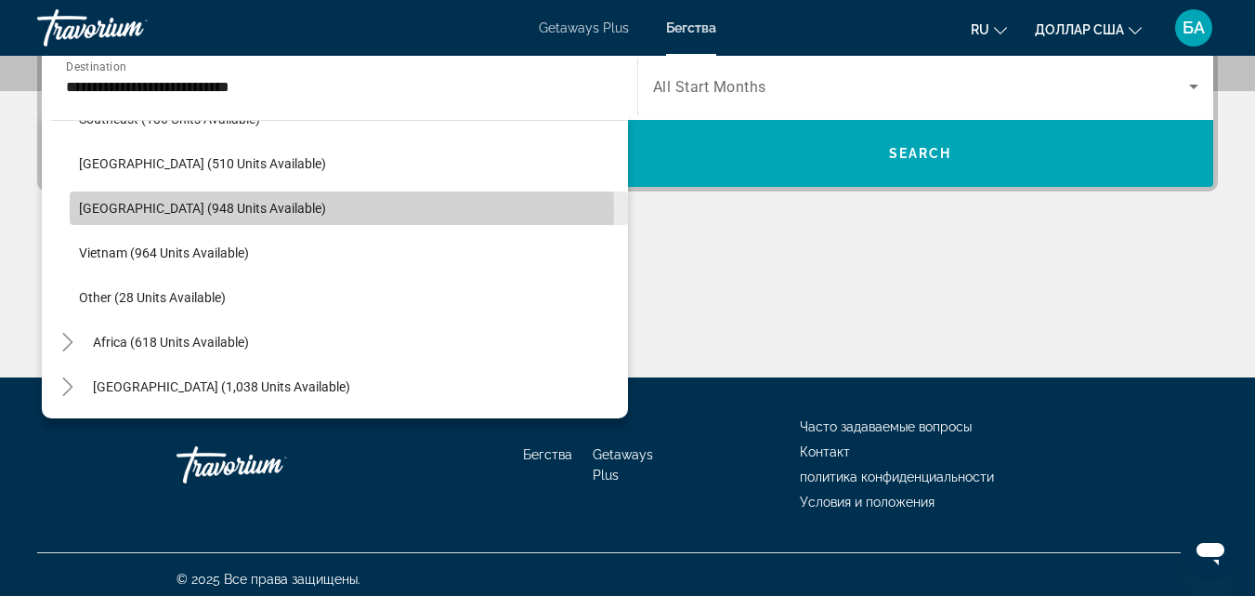
click at [253, 213] on span "Search widget" at bounding box center [349, 208] width 558 height 45
type input "**********"
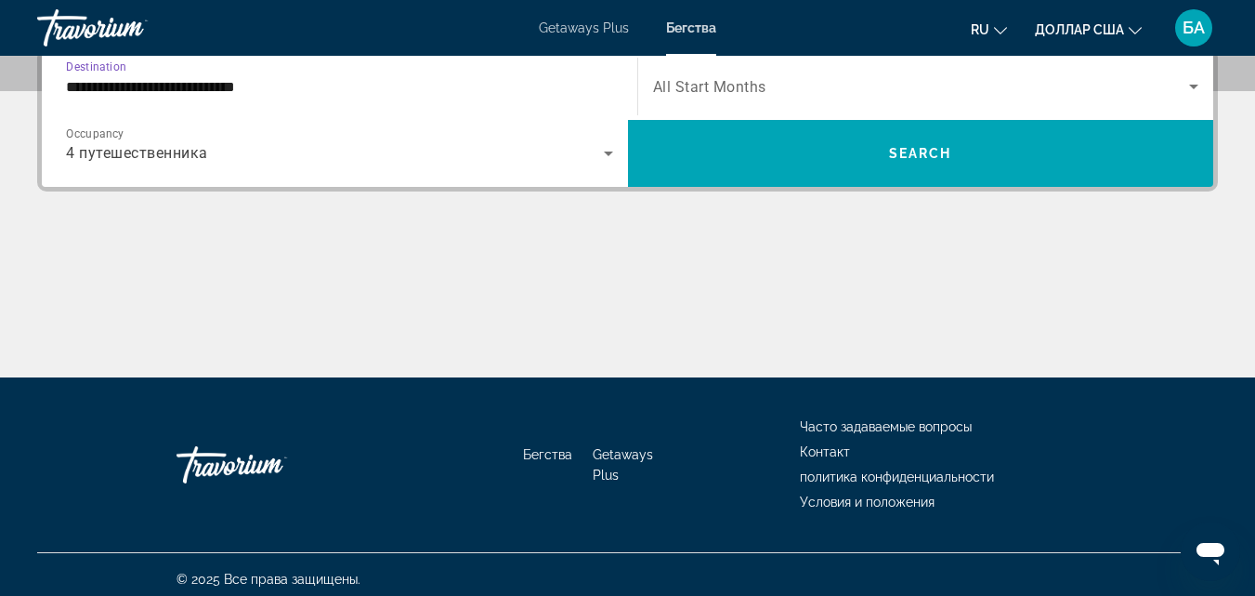
scroll to position [454, 0]
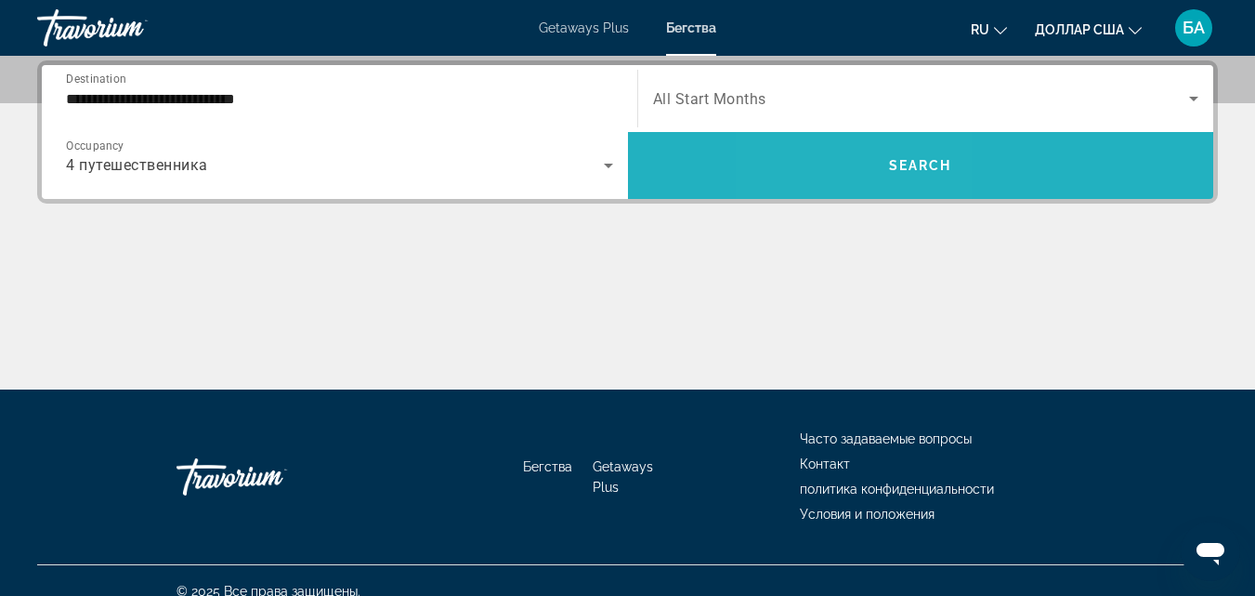
click at [858, 179] on span "Search widget" at bounding box center [921, 165] width 586 height 45
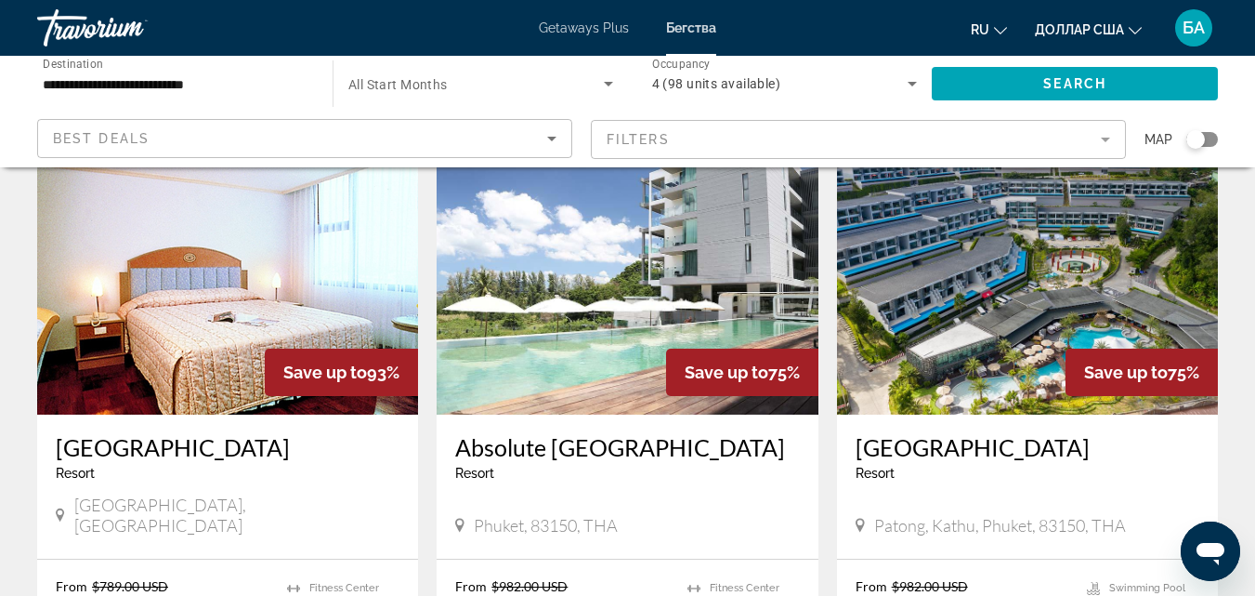
scroll to position [818, 0]
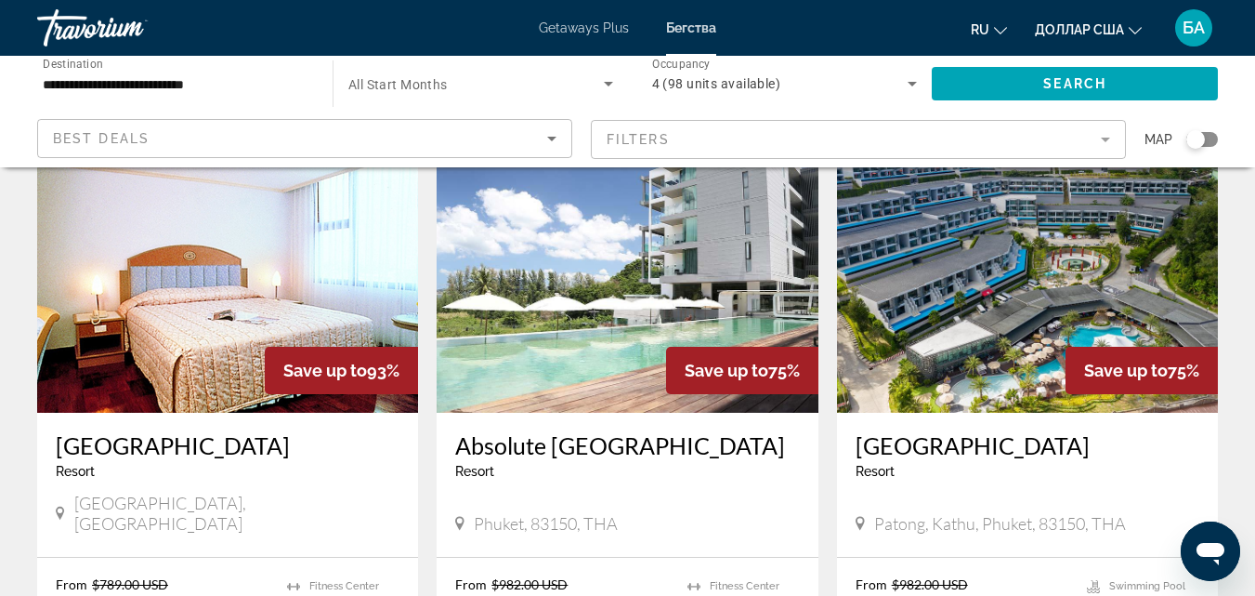
click at [989, 274] on img "Основное содержание" at bounding box center [1027, 263] width 381 height 297
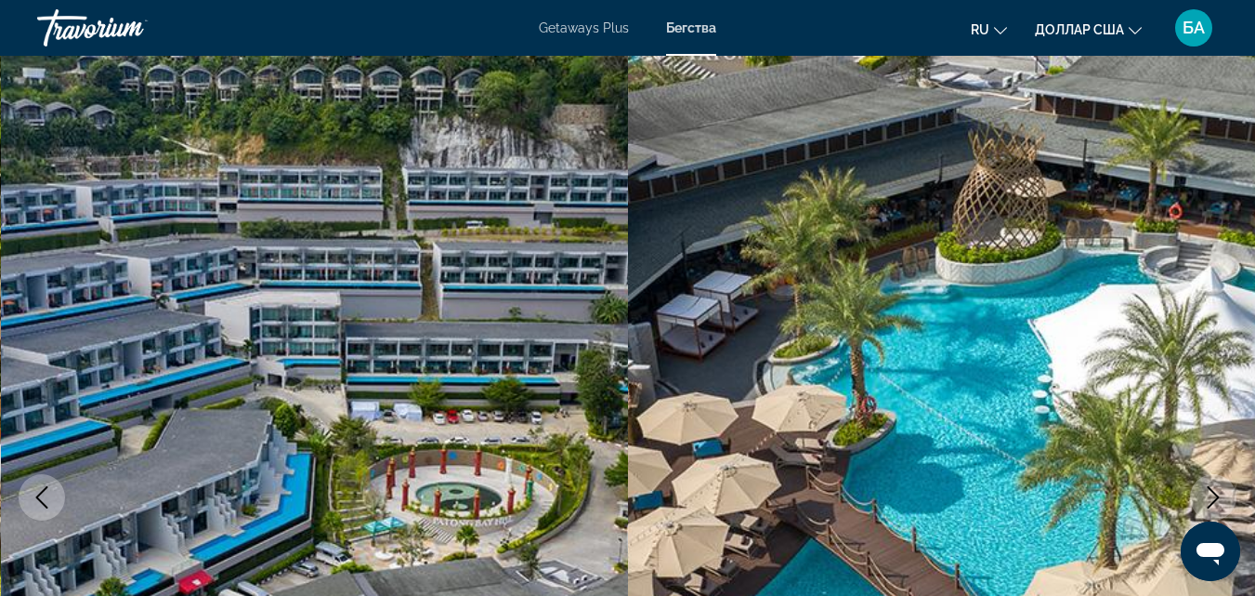
click at [1207, 495] on icon "Next image" at bounding box center [1213, 497] width 22 height 22
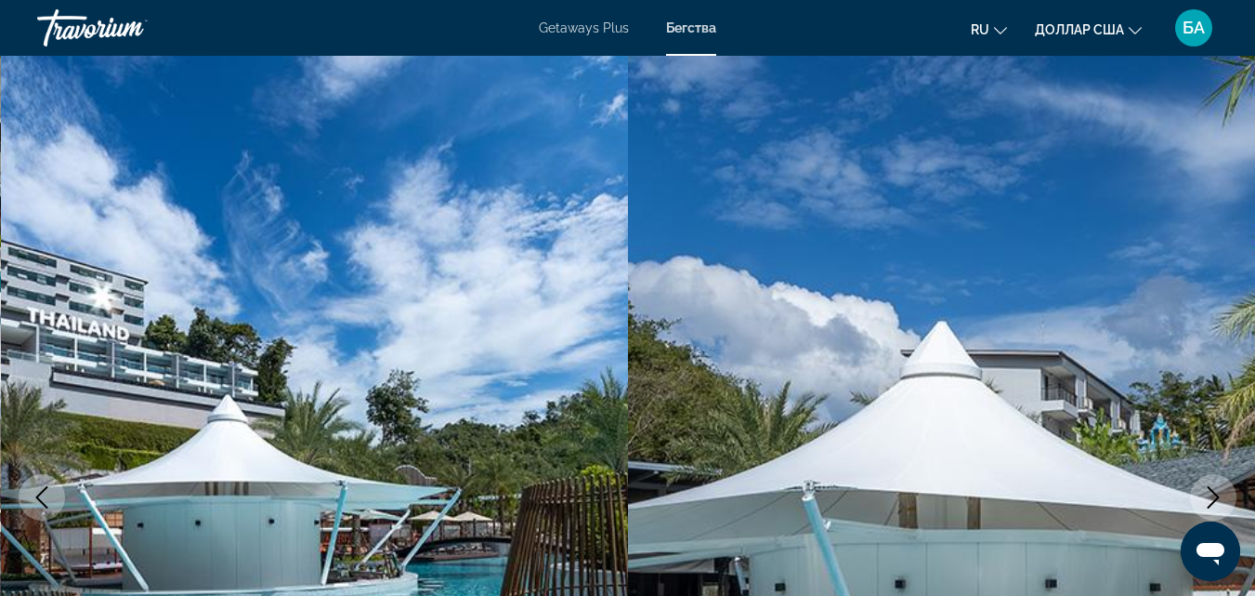
click at [1207, 495] on icon "Next image" at bounding box center [1213, 497] width 22 height 22
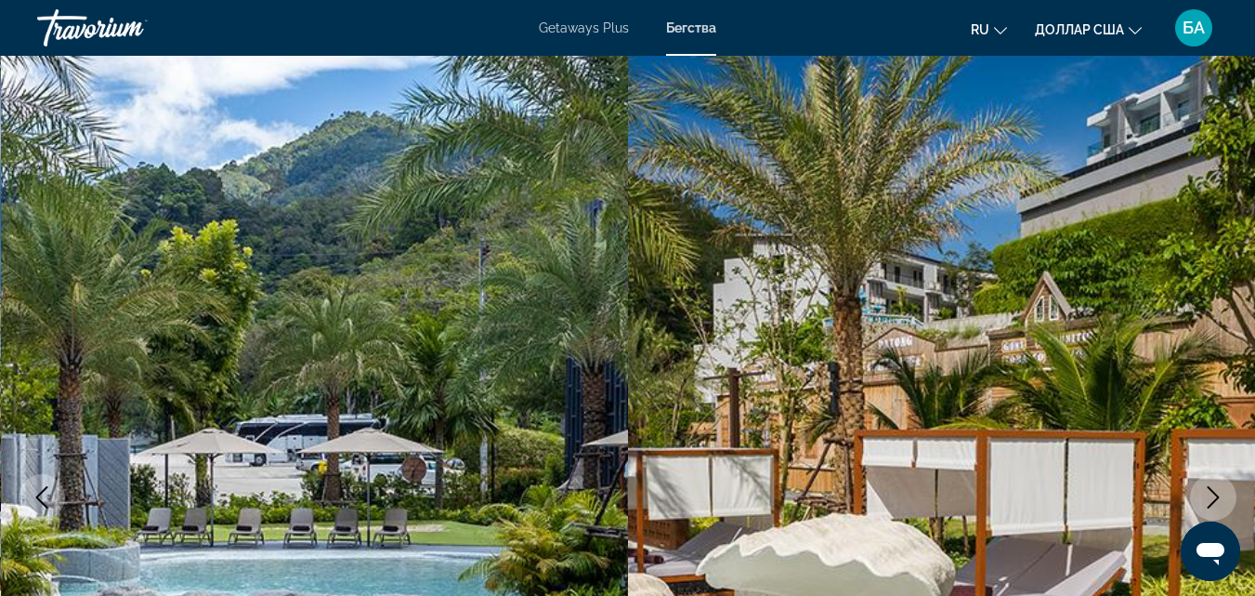
click at [1207, 495] on icon "Next image" at bounding box center [1213, 497] width 22 height 22
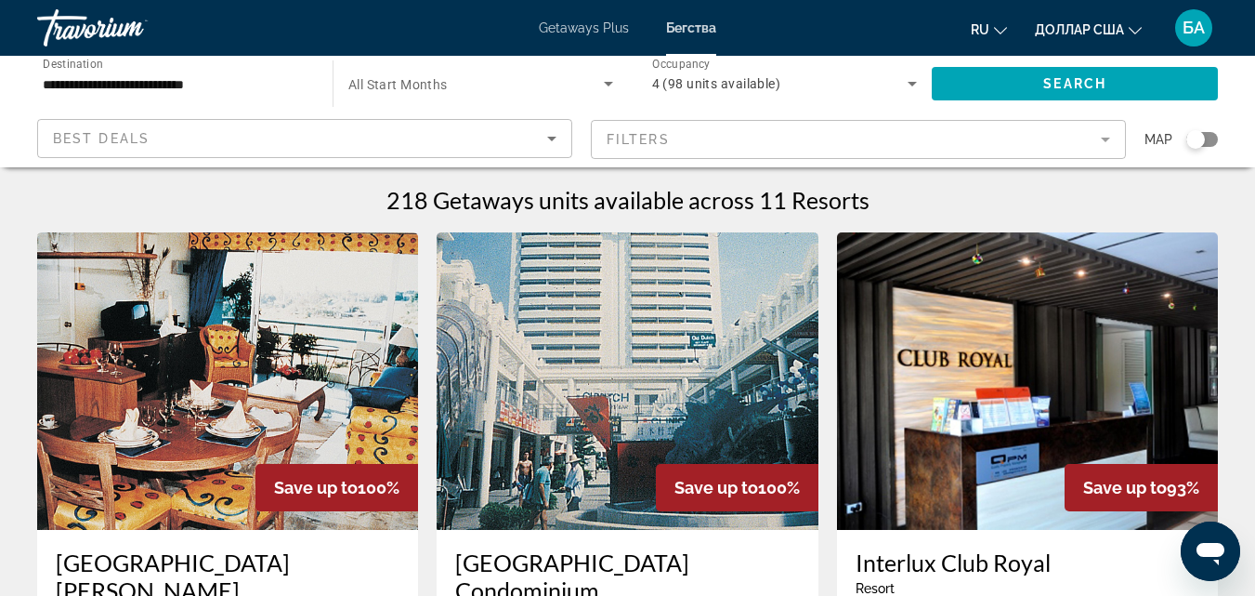
click at [544, 358] on img "Основное содержание" at bounding box center [627, 380] width 381 height 297
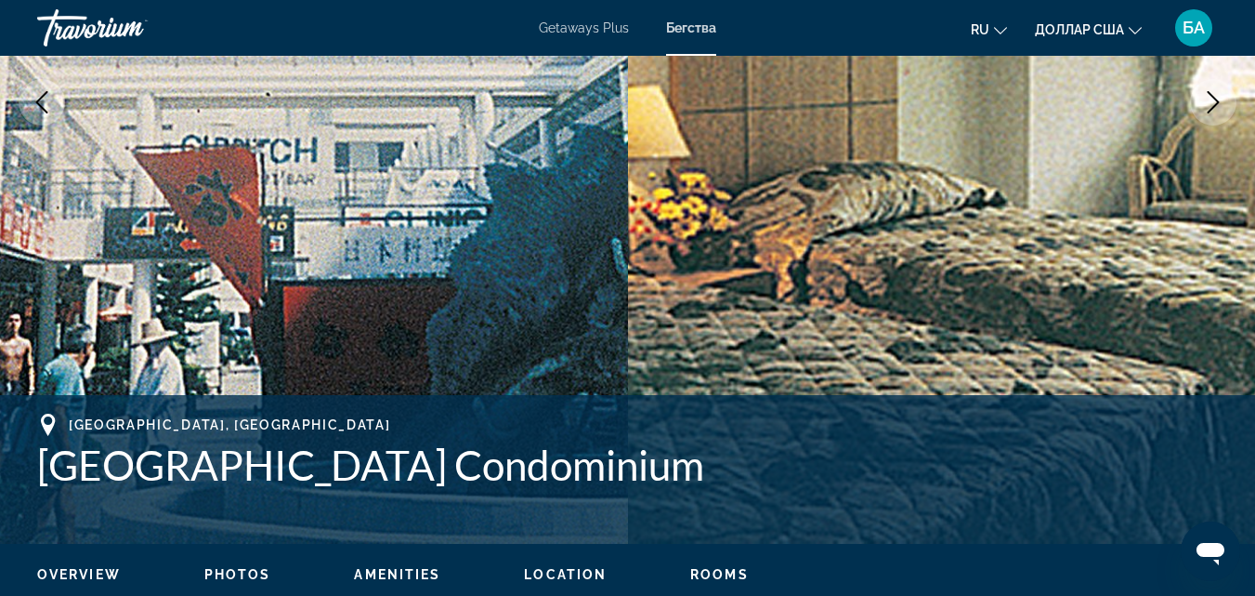
scroll to position [409, 0]
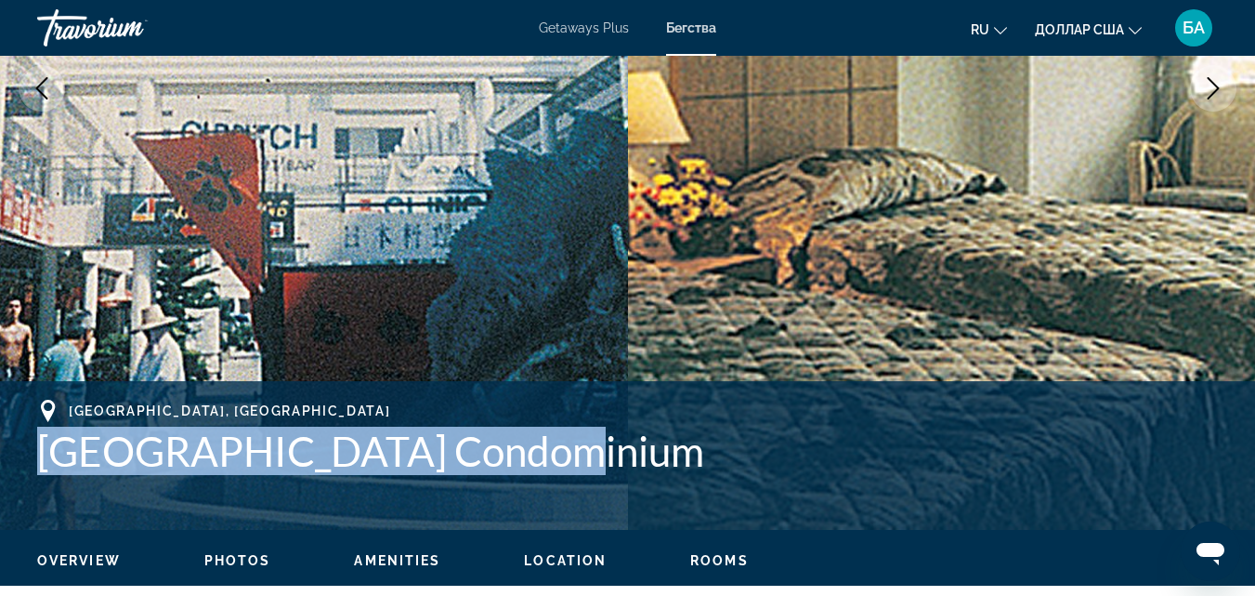
drag, startPoint x: 545, startPoint y: 457, endPoint x: 14, endPoint y: 479, distance: 531.9
click at [14, 479] on div "Phuket, Thailand Patong Tower Condominium Address 110/184 Thaweewong Road Paton…" at bounding box center [627, 455] width 1255 height 111
copy h1 "Patong Tower Condominium"
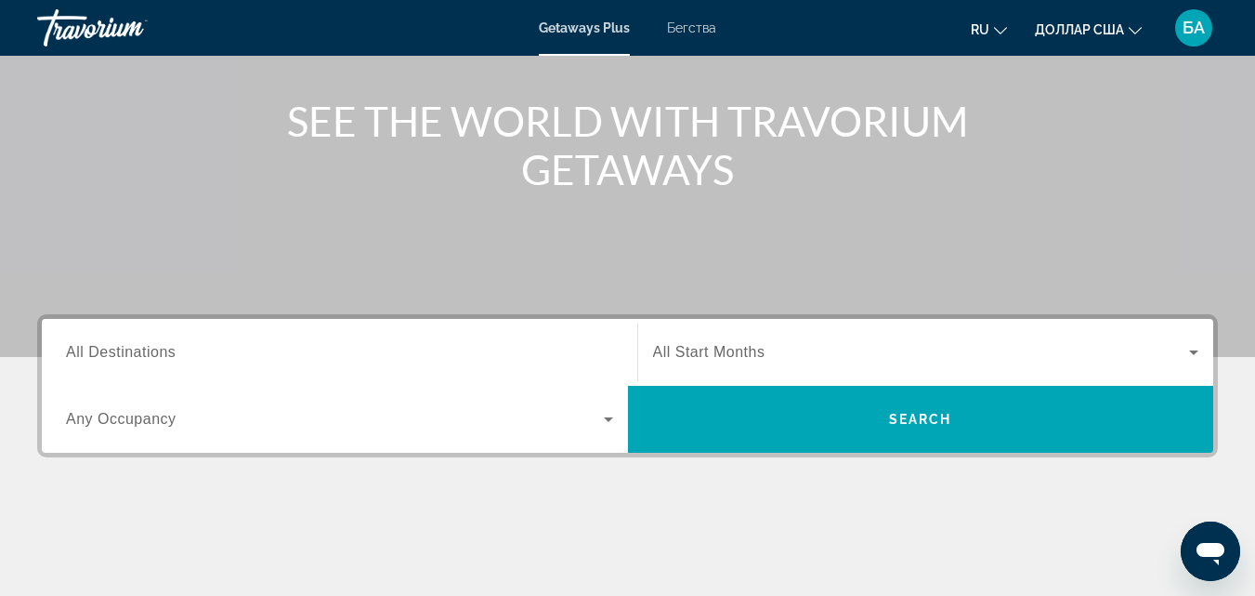
scroll to position [260, 0]
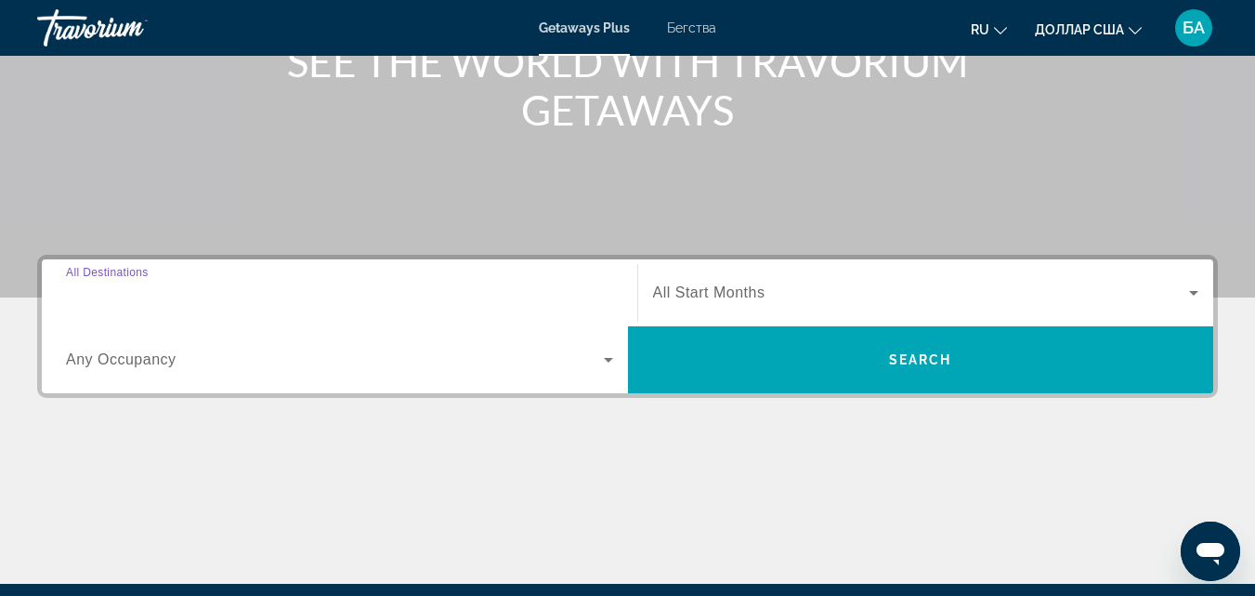
click at [233, 282] on input "Destination All Destinations" at bounding box center [339, 293] width 547 height 22
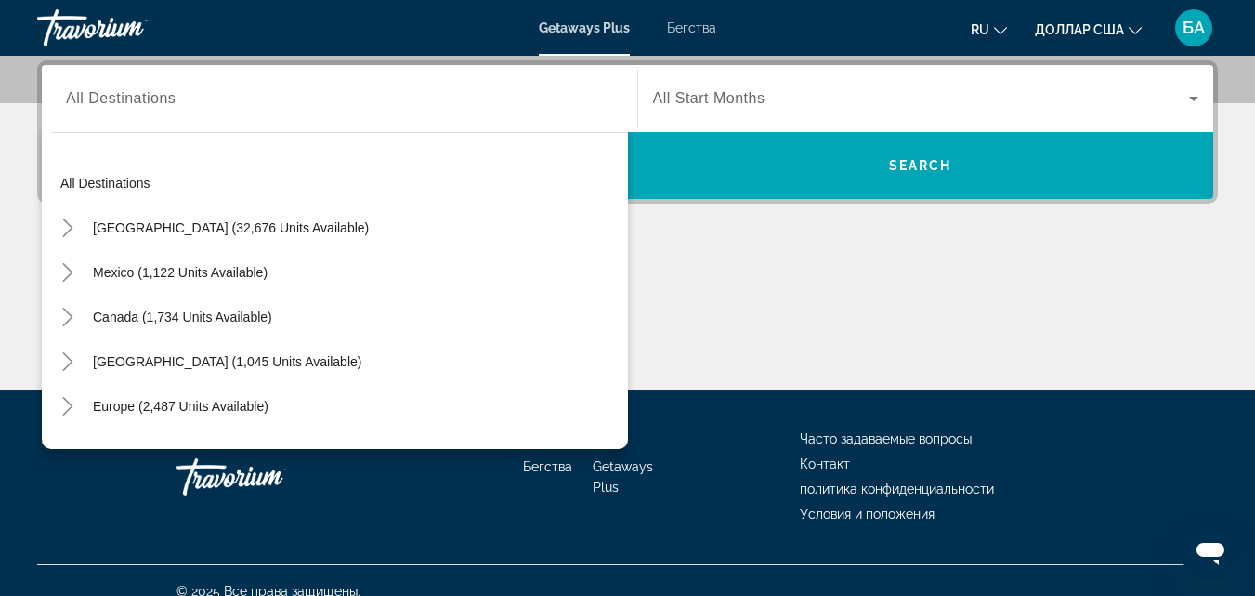
scroll to position [252, 0]
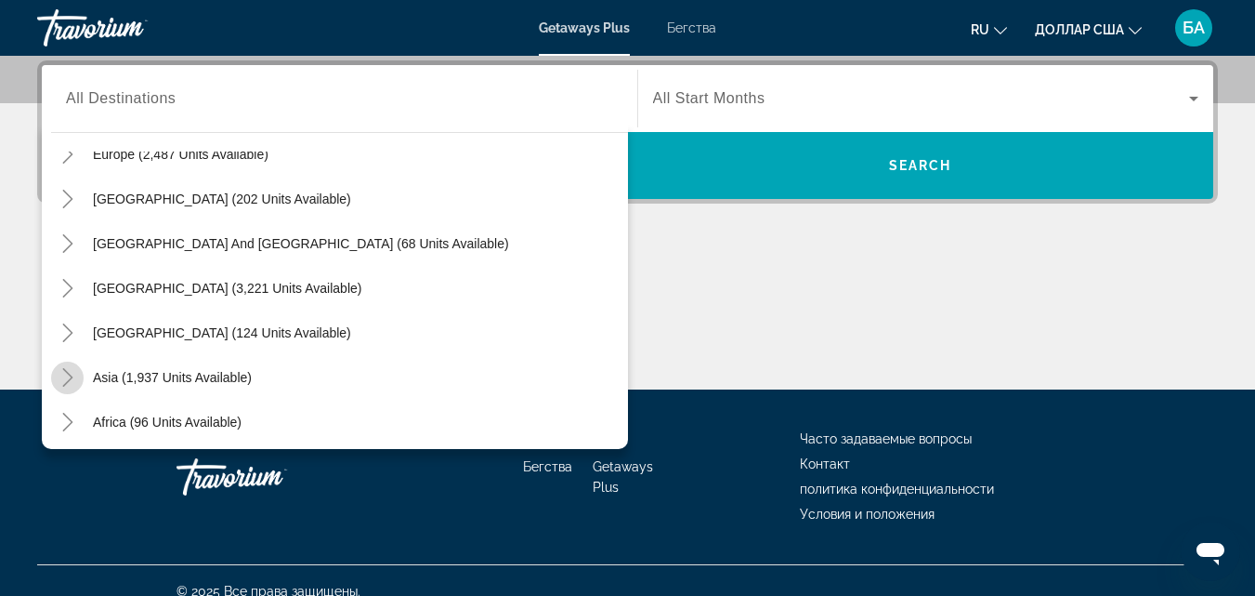
click at [68, 375] on icon "Toggle Asia (1,937 units available)" at bounding box center [68, 377] width 19 height 19
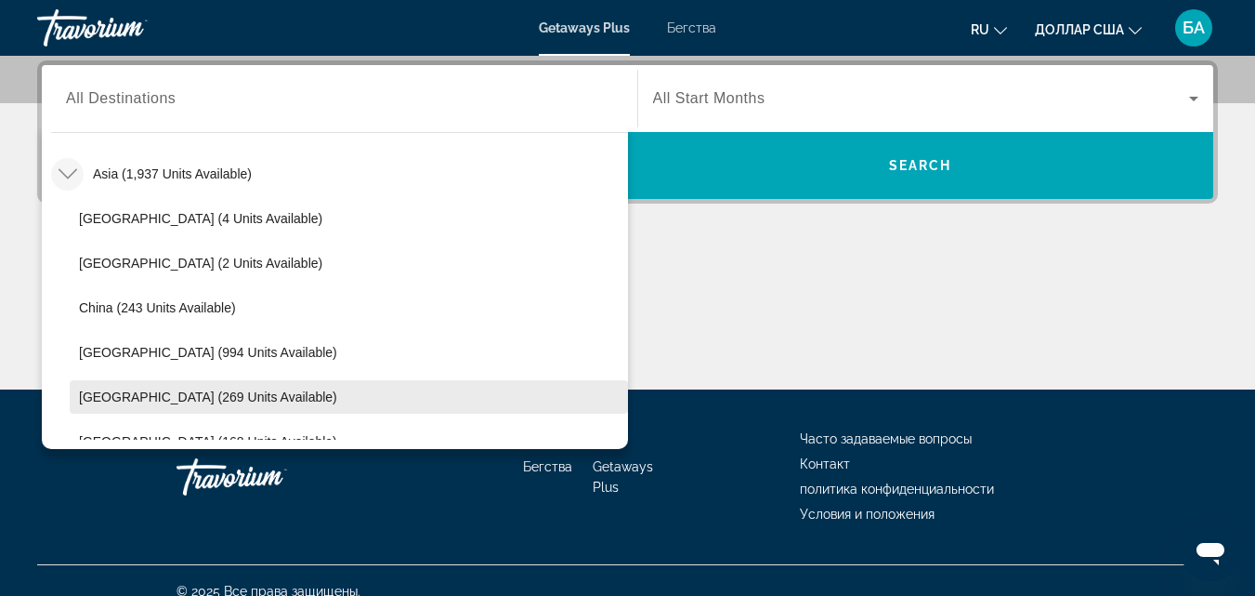
scroll to position [792, 0]
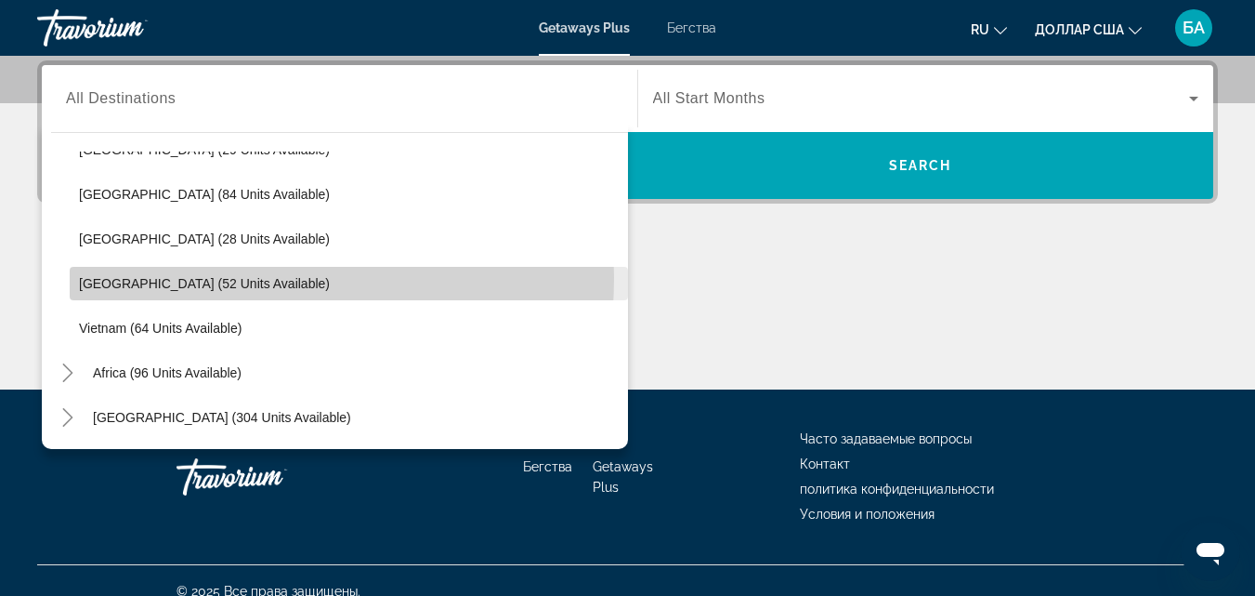
click at [172, 277] on span "[GEOGRAPHIC_DATA] (52 units available)" at bounding box center [204, 283] width 251 height 15
type input "**********"
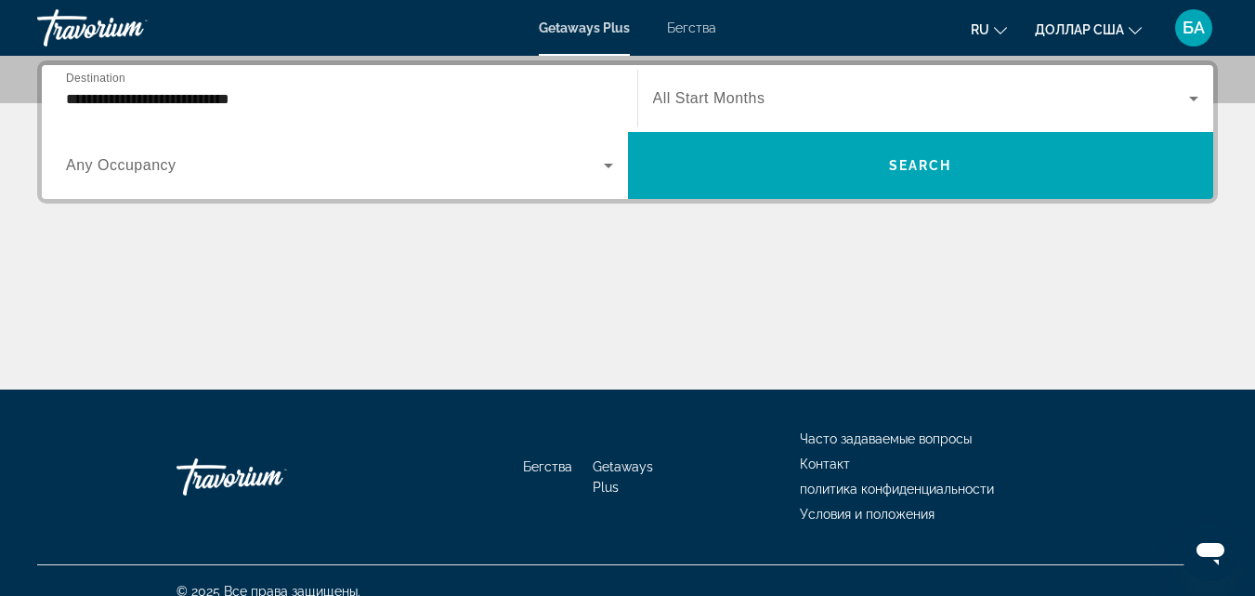
click at [694, 120] on div "Виджет поиска" at bounding box center [926, 98] width 546 height 52
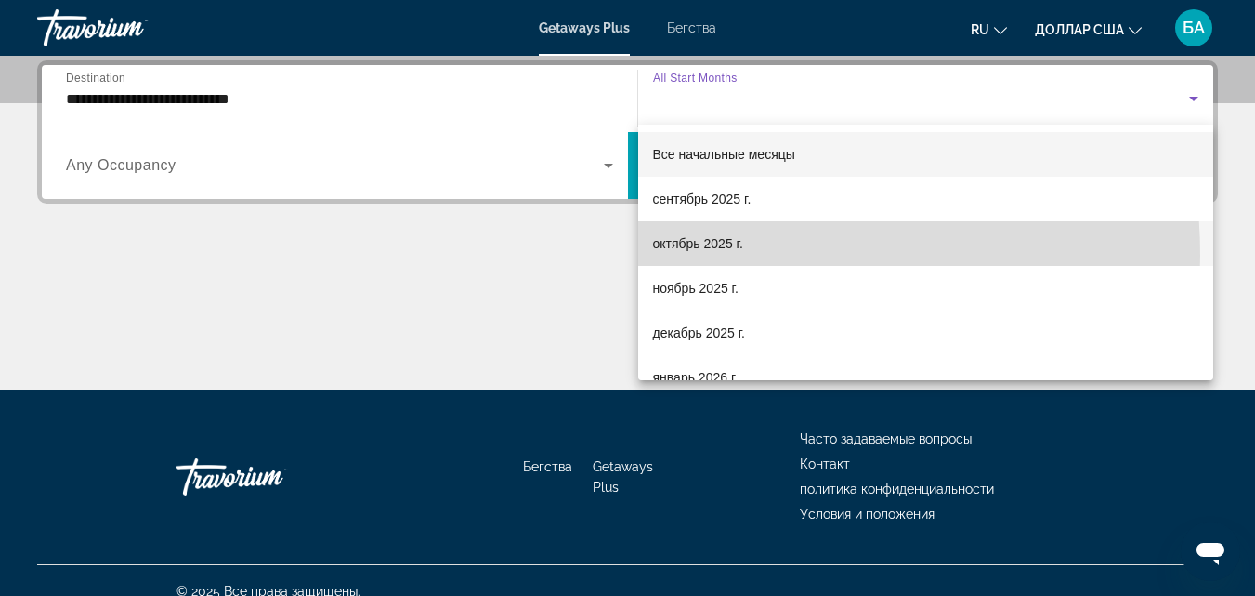
click at [693, 256] on mat-option "октябрь 2025 г." at bounding box center [926, 243] width 576 height 45
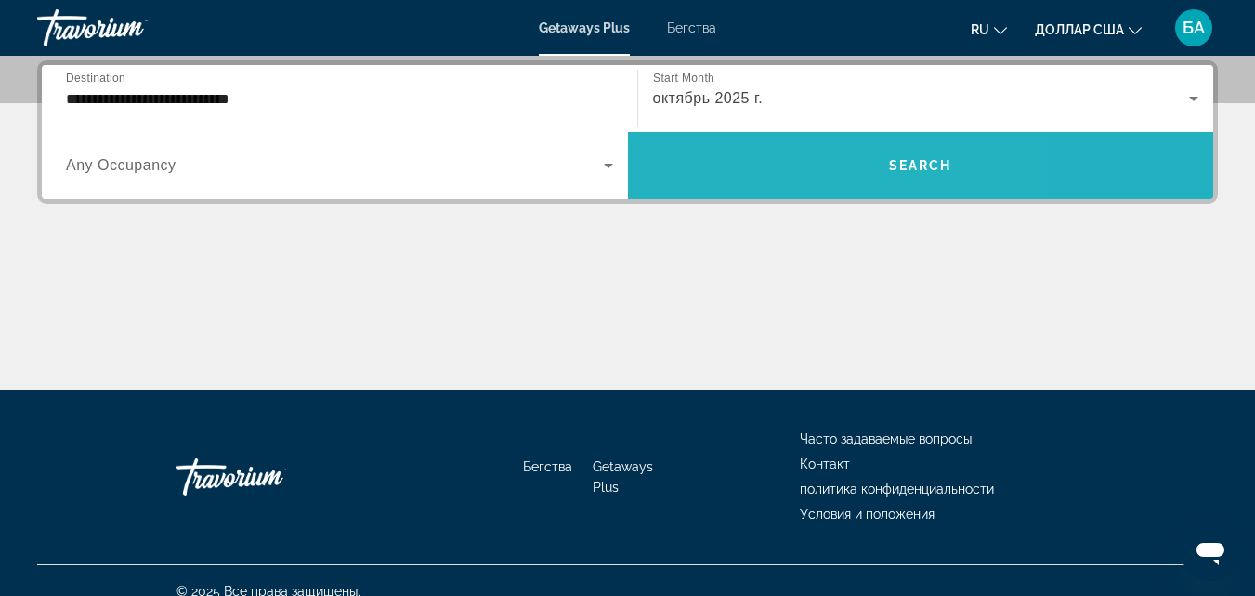
click at [778, 175] on span "Виджет поиска" at bounding box center [921, 165] width 586 height 45
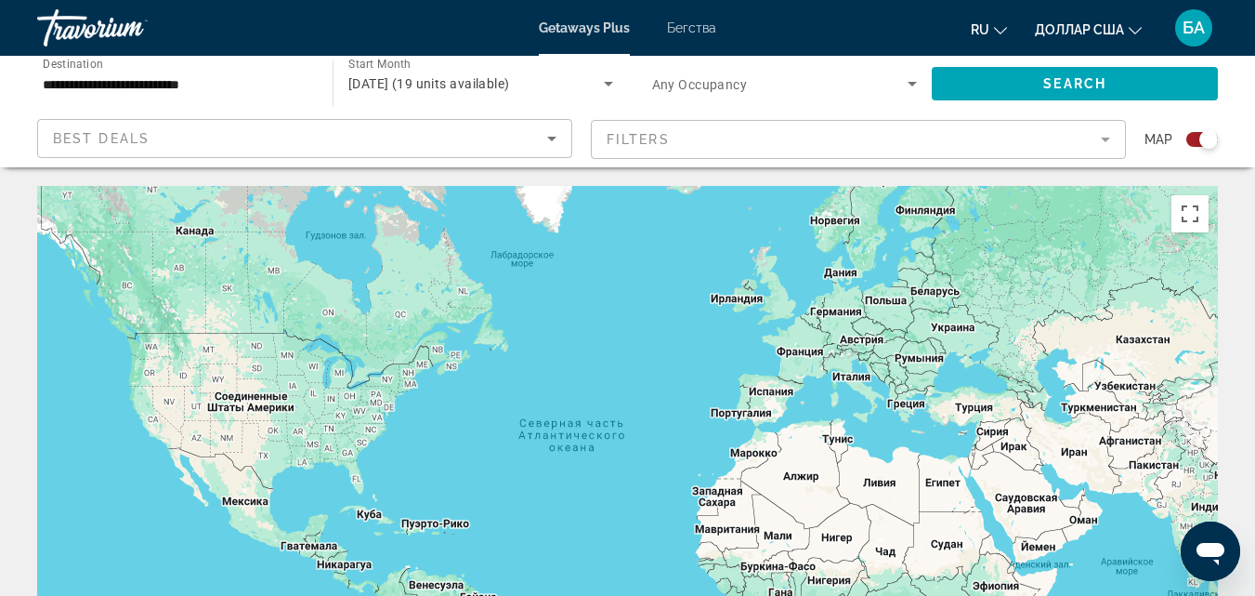
click at [911, 37] on div "ru English Español Français Italiano Português русский доллар [GEOGRAPHIC_DATA]…" at bounding box center [976, 27] width 483 height 39
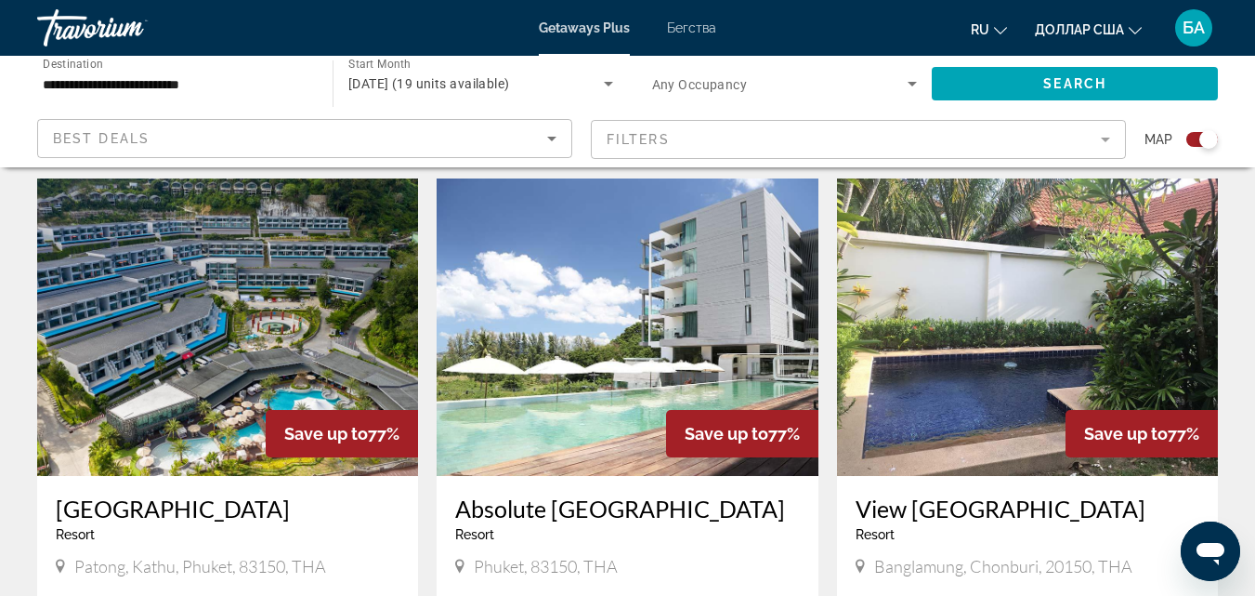
scroll to position [669, 0]
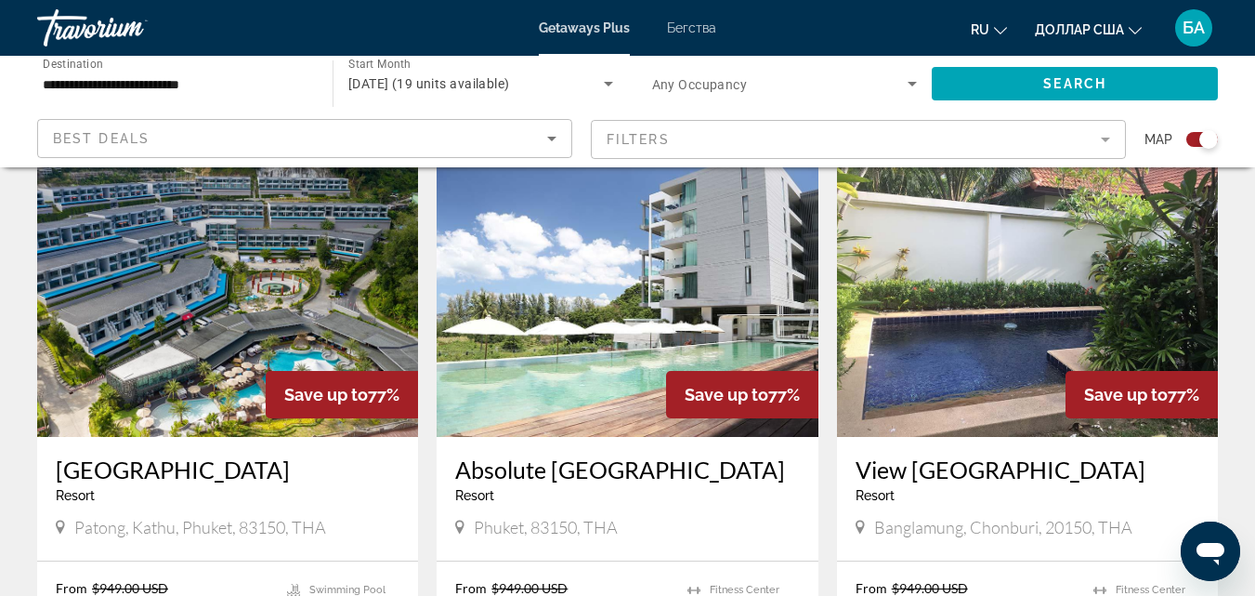
click at [218, 361] on img "Основное содержание" at bounding box center [227, 287] width 381 height 297
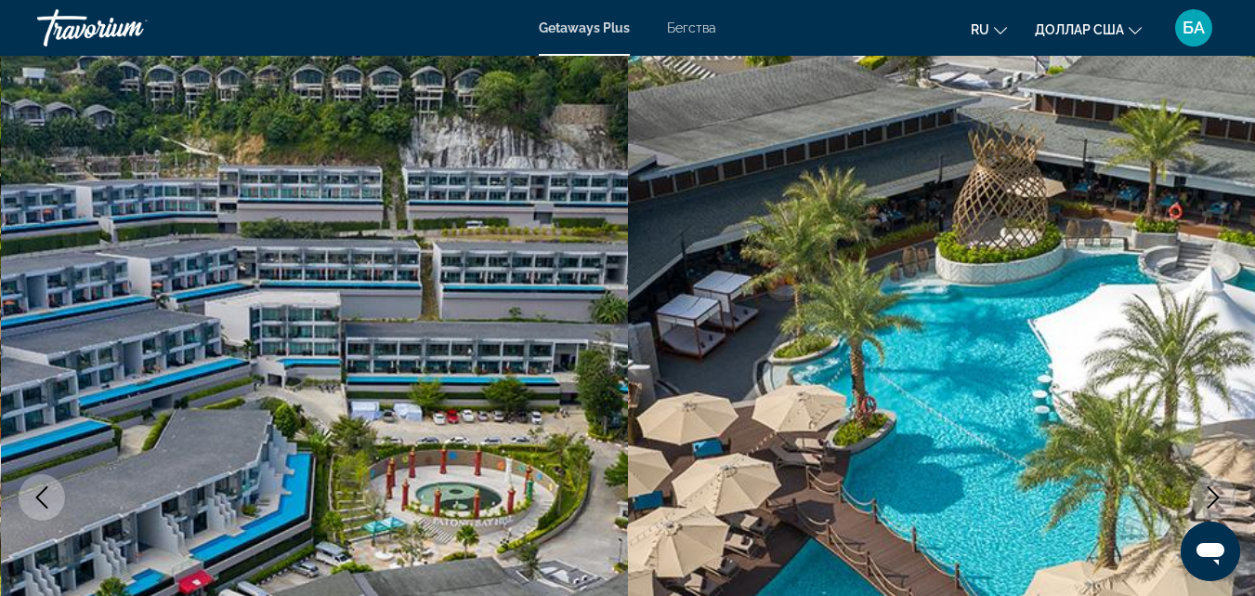
scroll to position [520, 0]
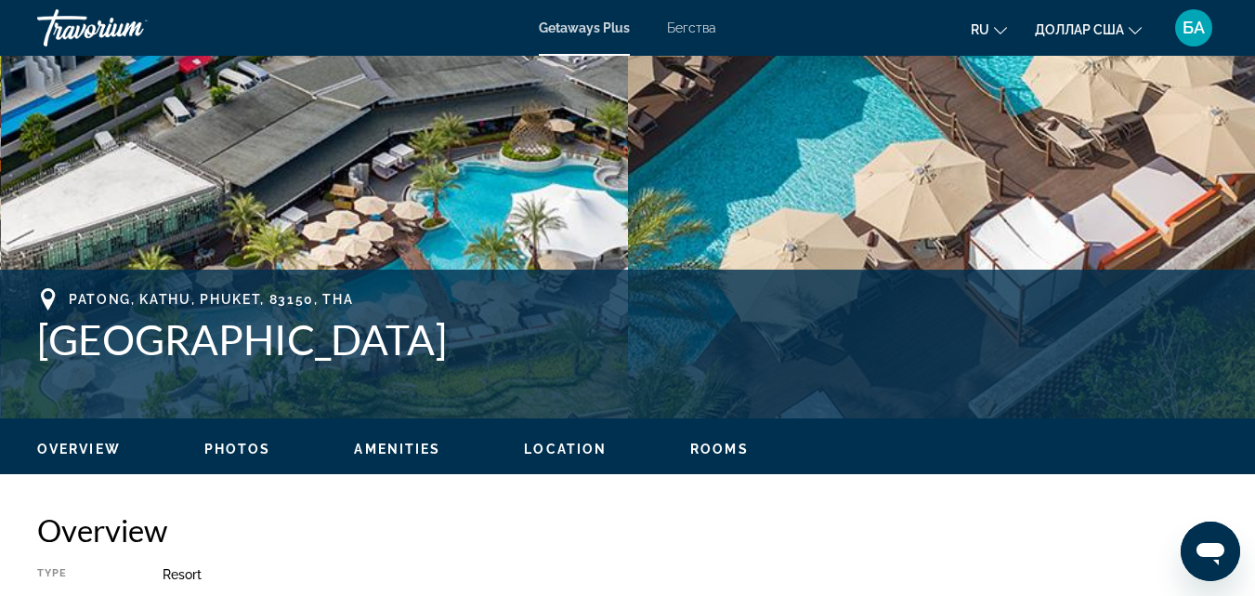
drag, startPoint x: 438, startPoint y: 343, endPoint x: 22, endPoint y: 351, distance: 415.4
click at [22, 351] on div "Patong, [GEOGRAPHIC_DATA] Address Club Unique [STREET_ADDRESS][PERSON_NAME]" at bounding box center [627, 343] width 1255 height 111
copy h1 "[GEOGRAPHIC_DATA]"
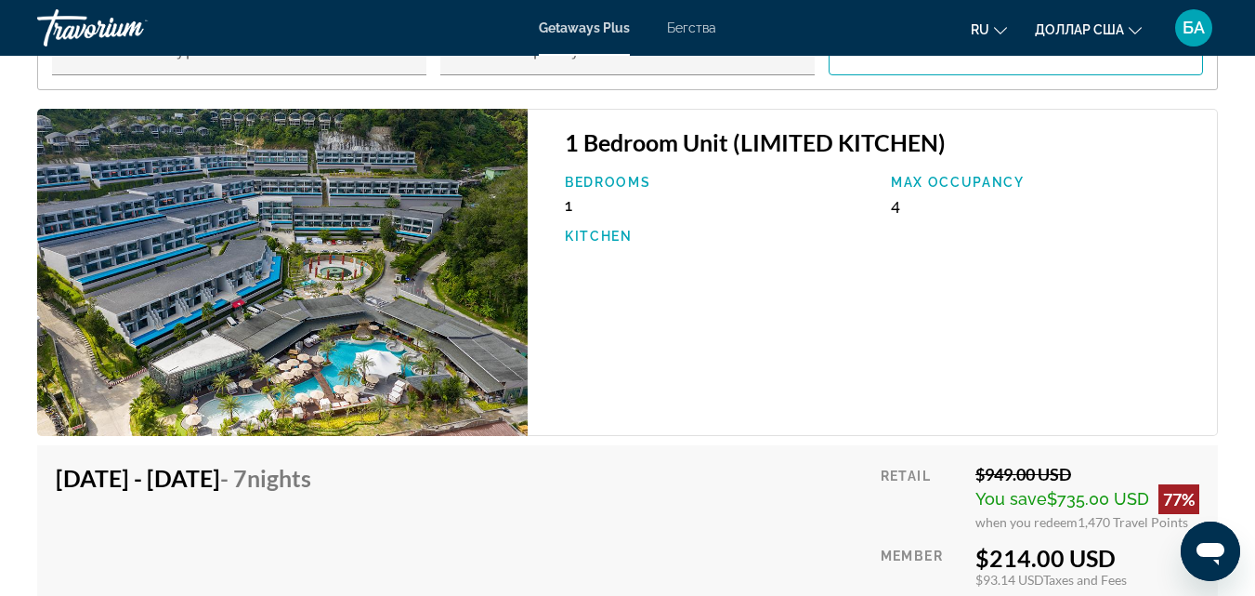
scroll to position [3568, 0]
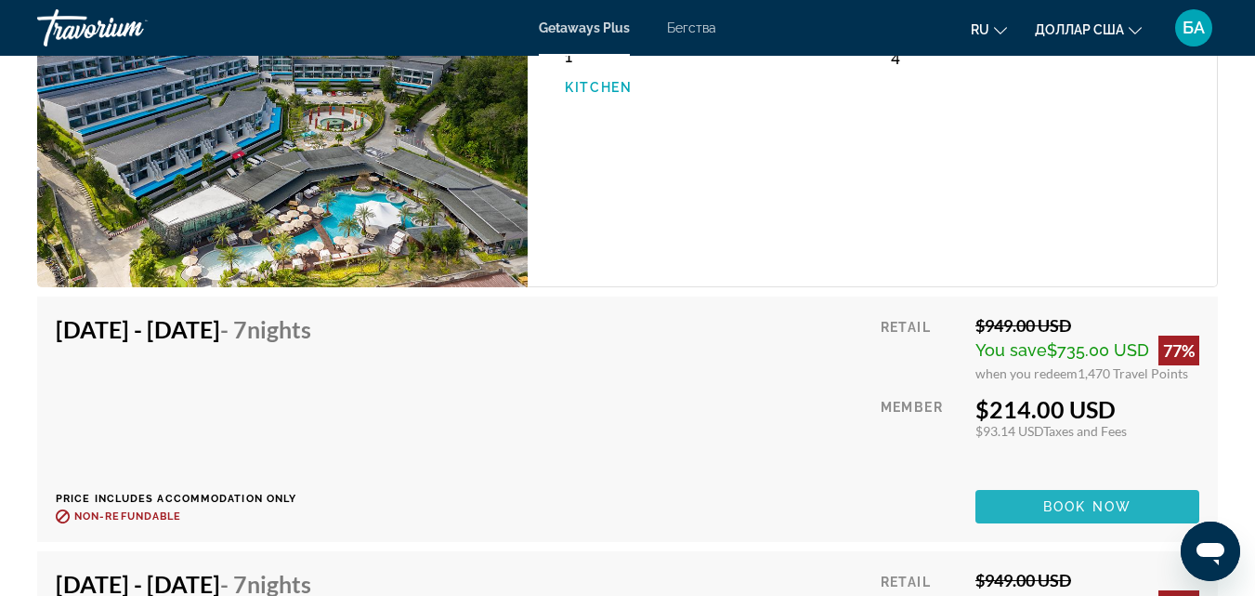
click at [1049, 506] on span "Book now" at bounding box center [1087, 506] width 88 height 15
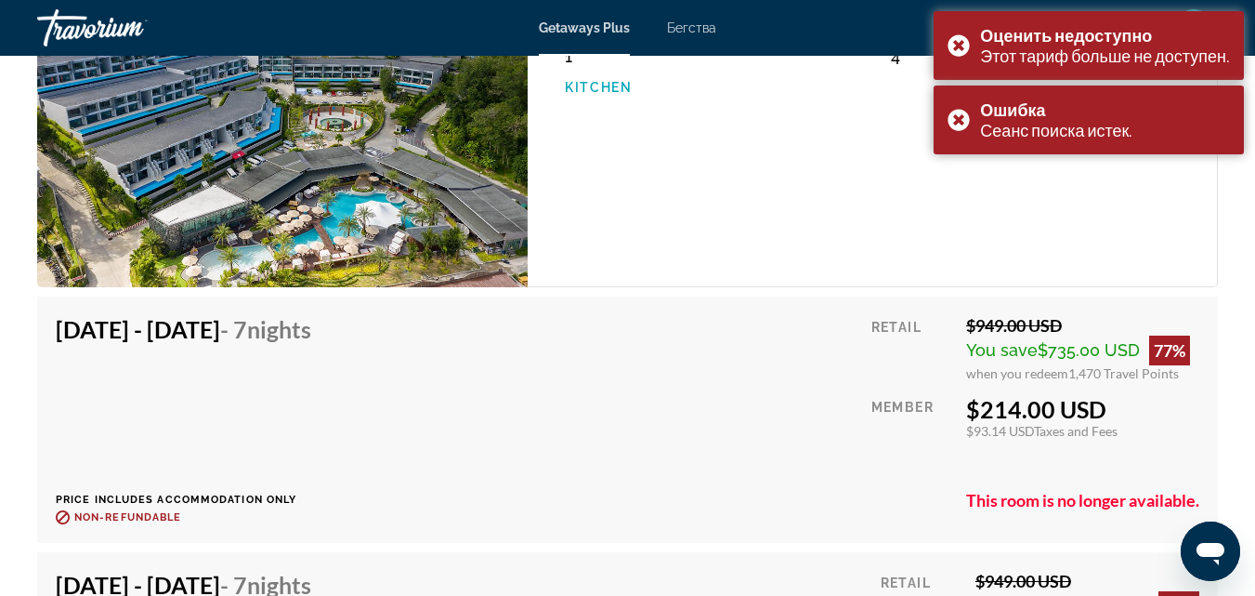
scroll to position [4088, 0]
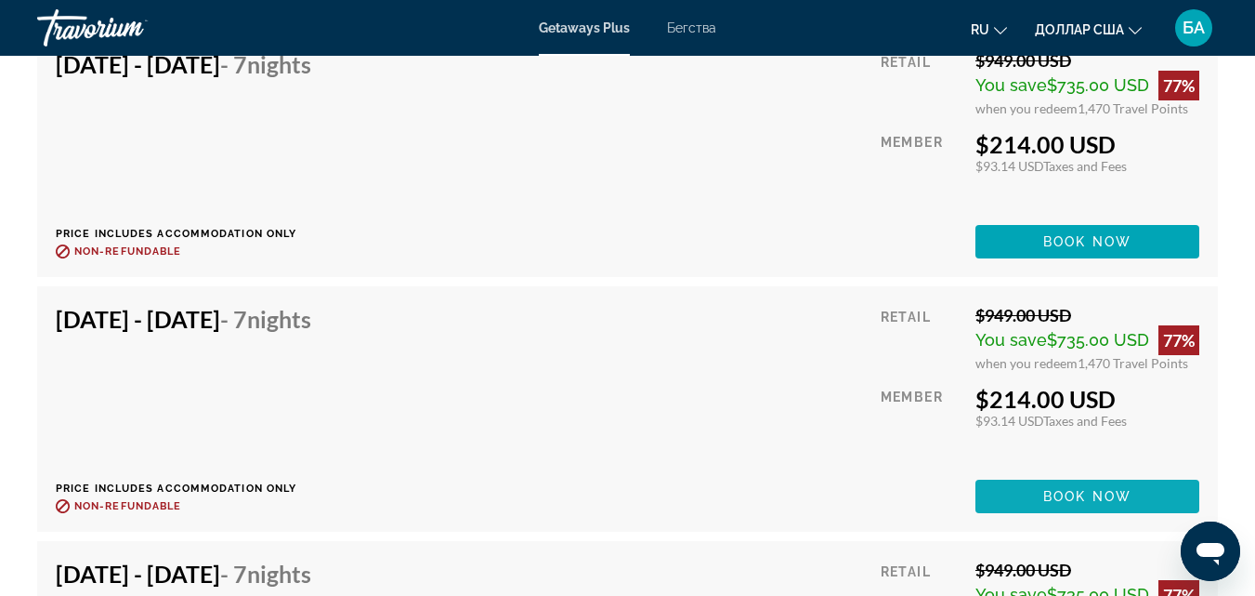
click at [1081, 489] on span "Book now" at bounding box center [1087, 496] width 88 height 15
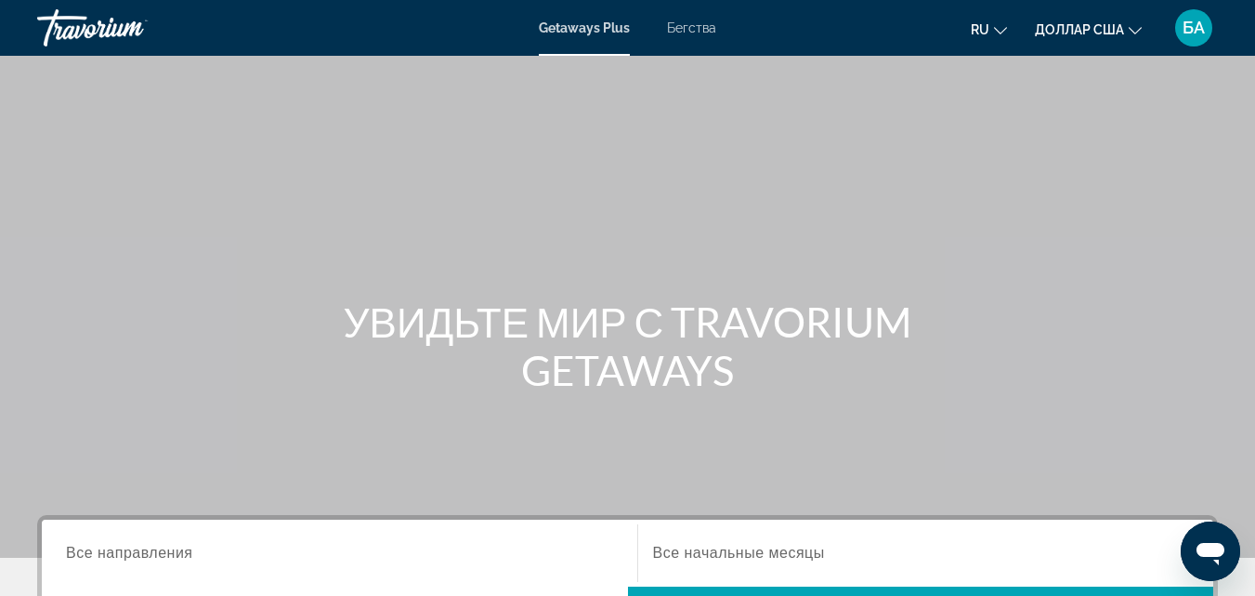
click at [693, 23] on font "Бегства" at bounding box center [691, 27] width 49 height 15
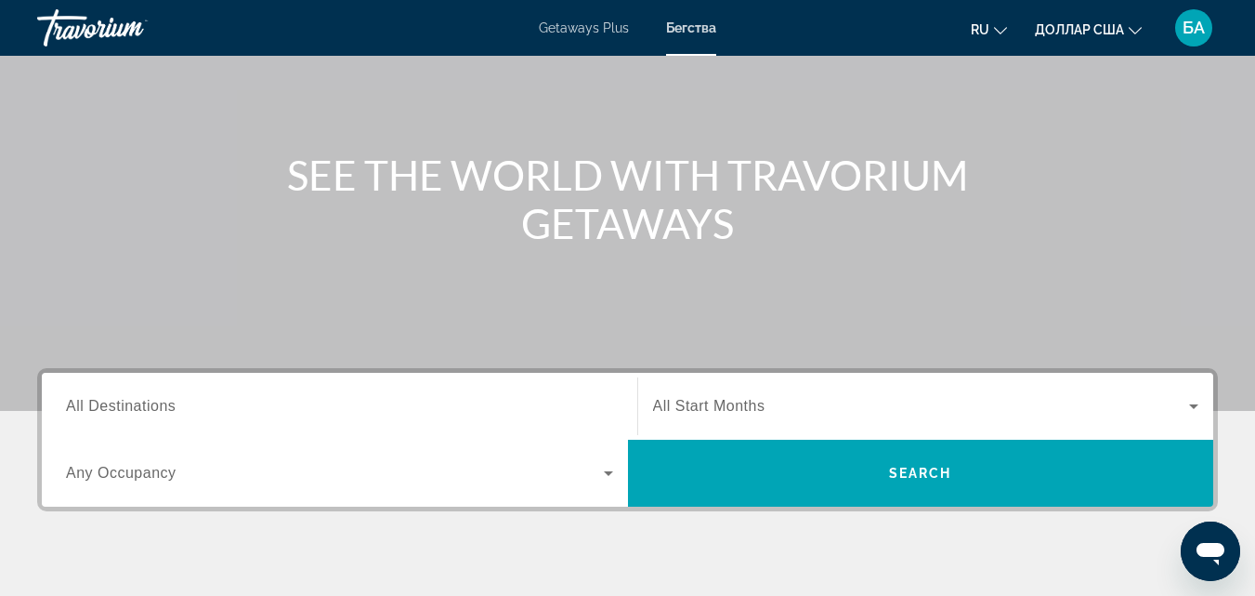
scroll to position [297, 0]
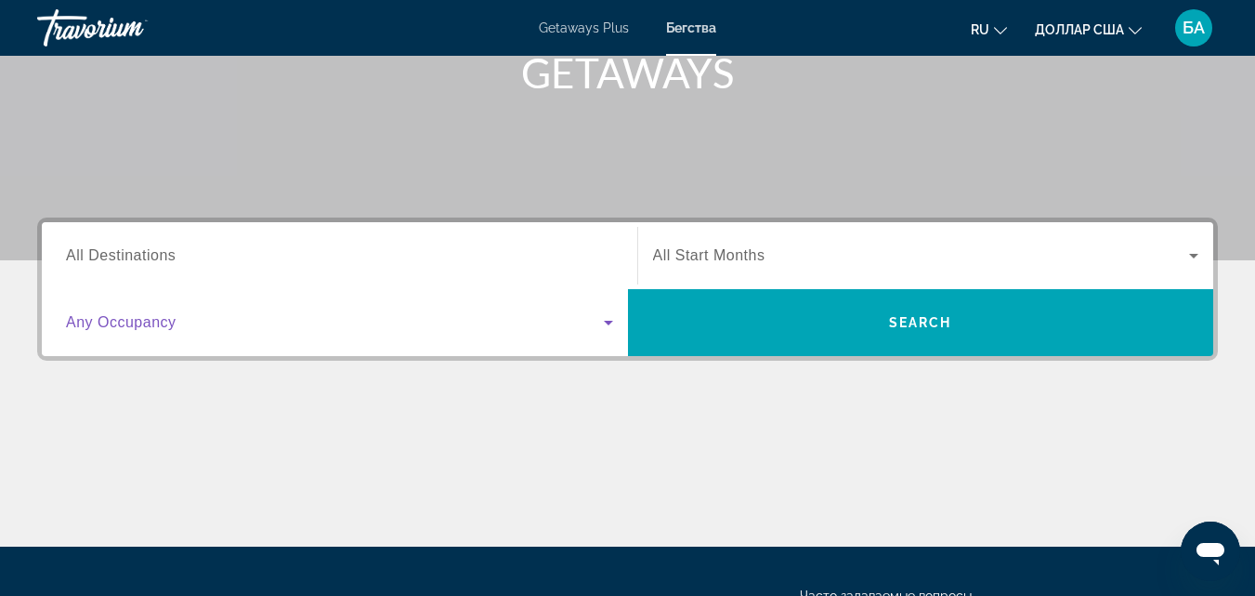
click at [611, 318] on icon "Search widget" at bounding box center [608, 322] width 22 height 22
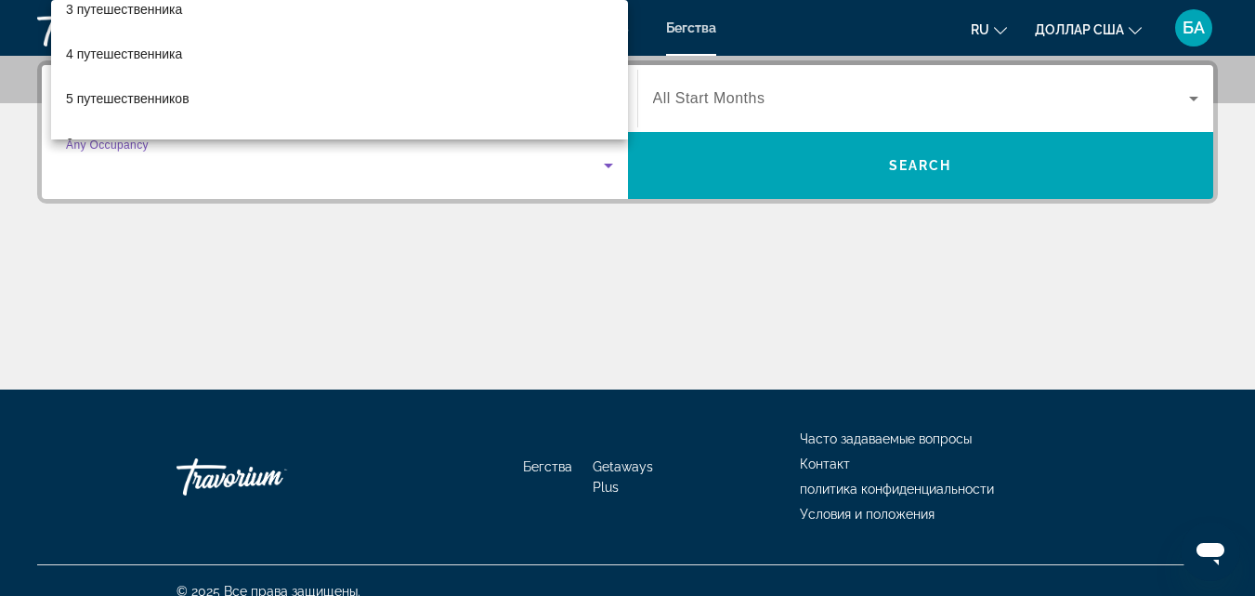
scroll to position [122, 0]
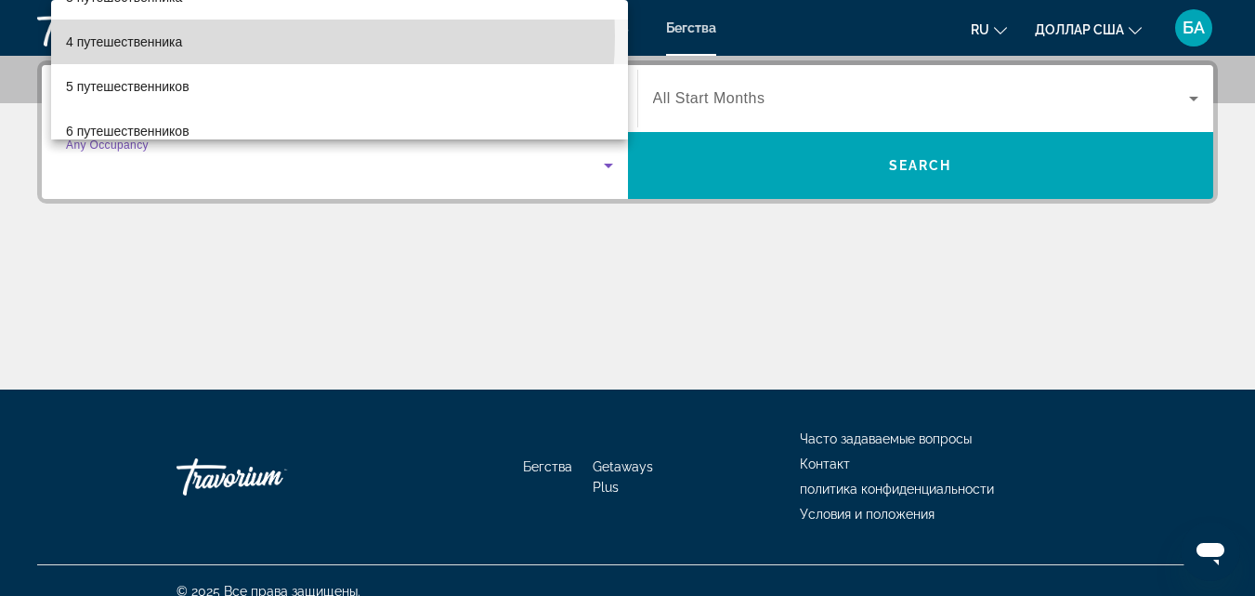
click at [246, 36] on mat-option "4 путешественника" at bounding box center [339, 42] width 577 height 45
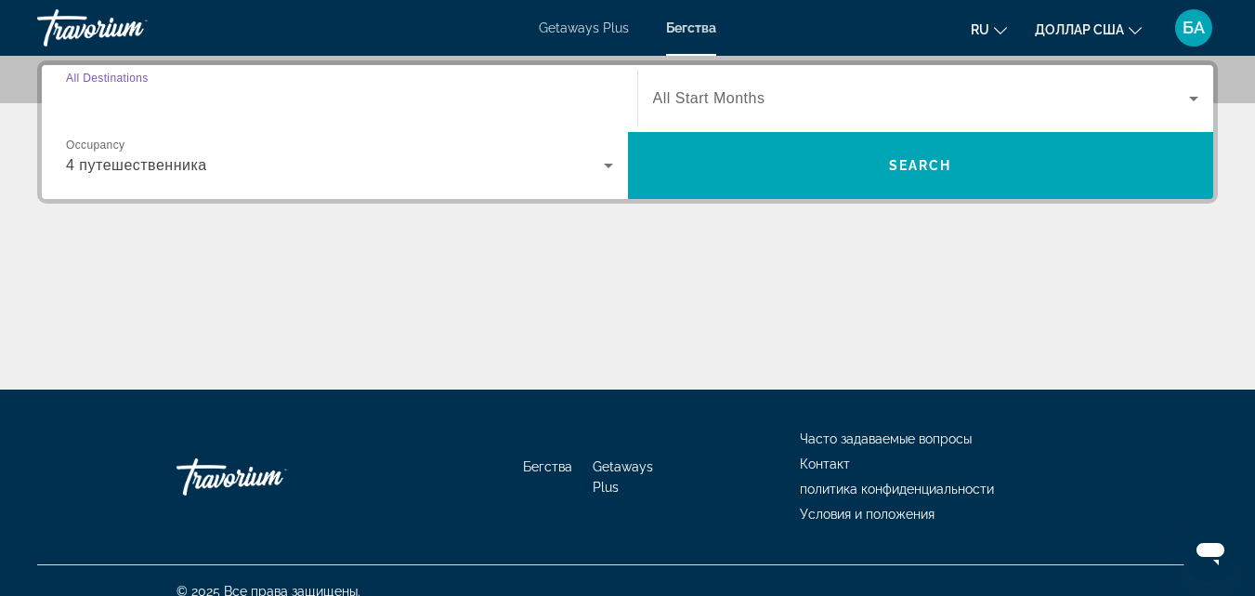
click at [177, 98] on input "Destination All Destinations" at bounding box center [339, 99] width 547 height 22
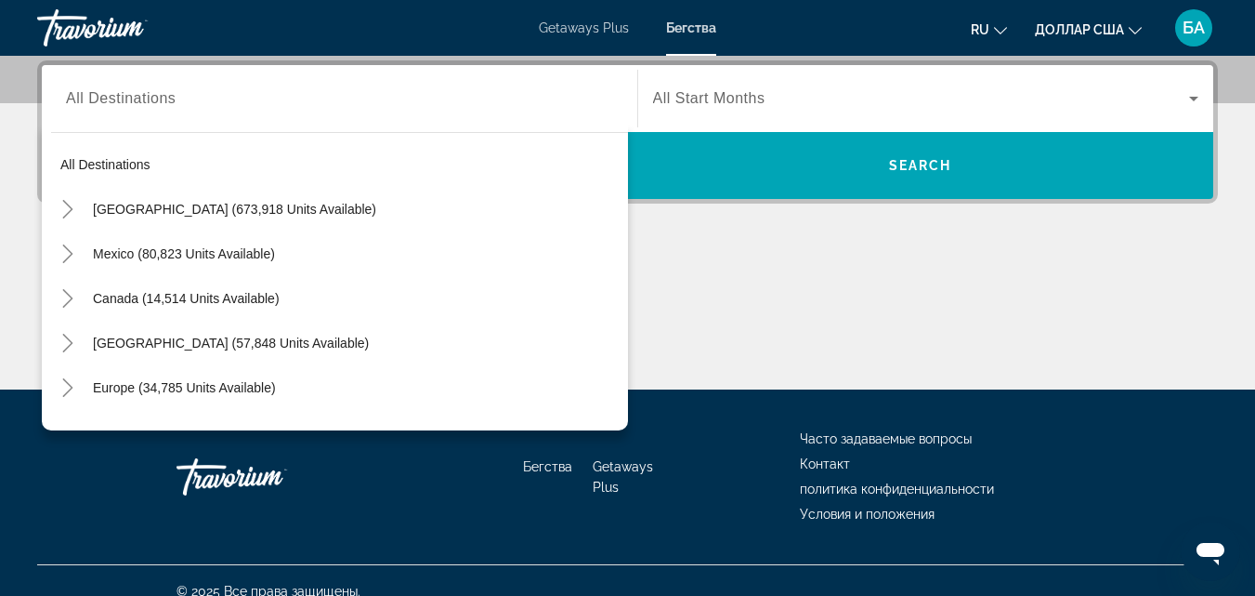
scroll to position [252, 0]
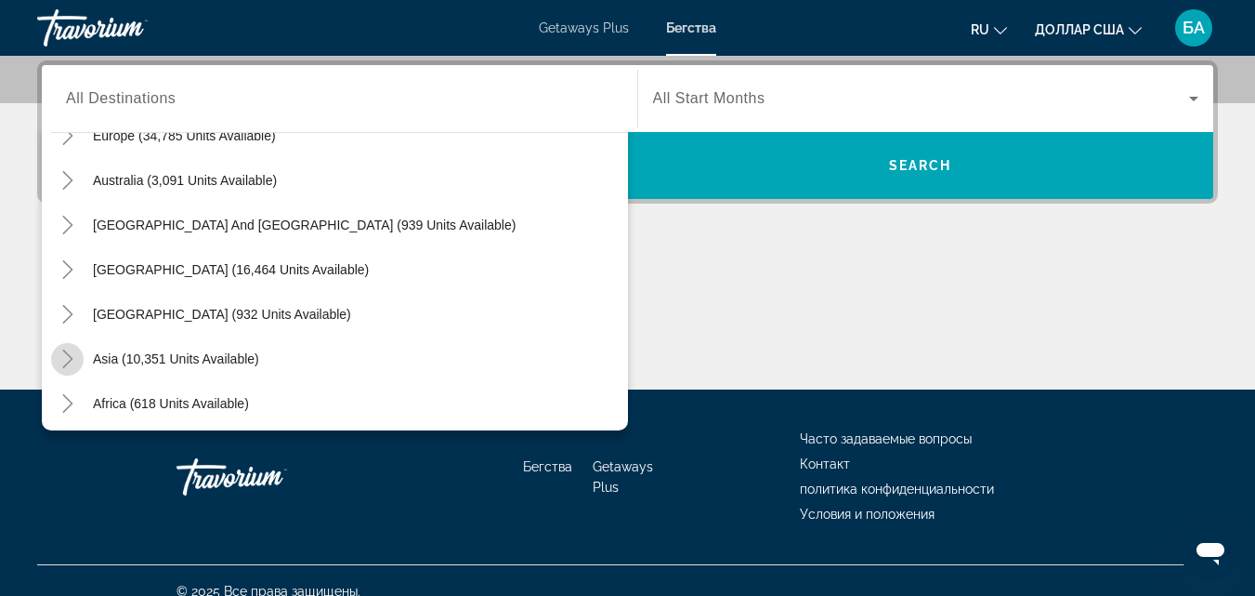
click at [83, 354] on mat-icon "Toggle Asia (10,351 units available)" at bounding box center [67, 359] width 33 height 33
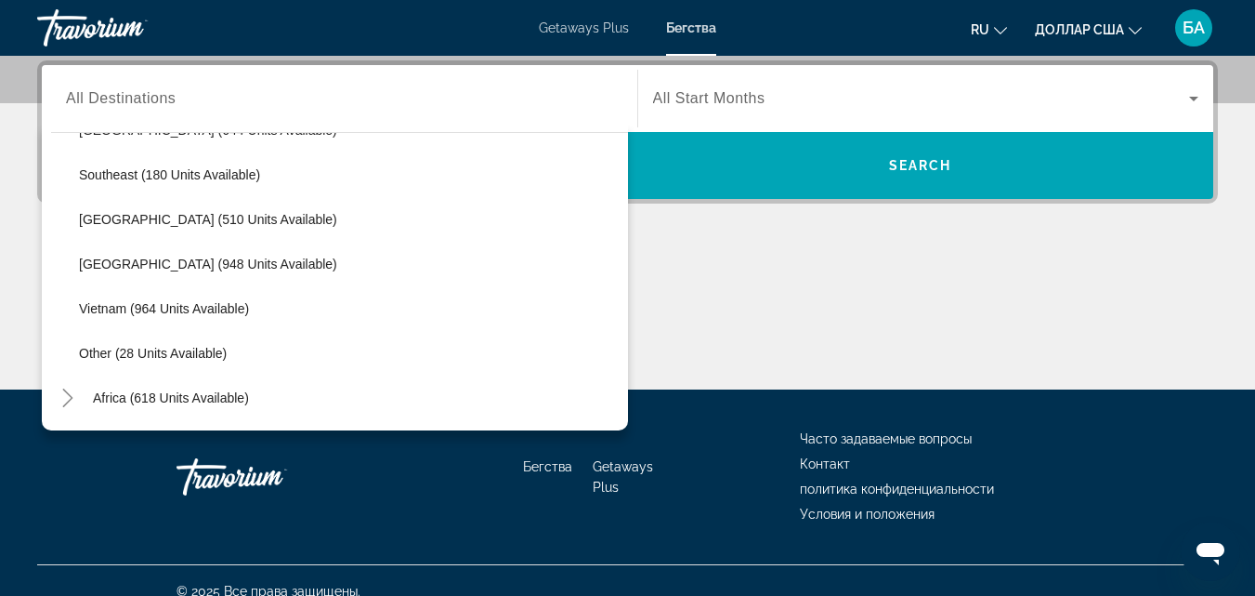
scroll to position [959, 0]
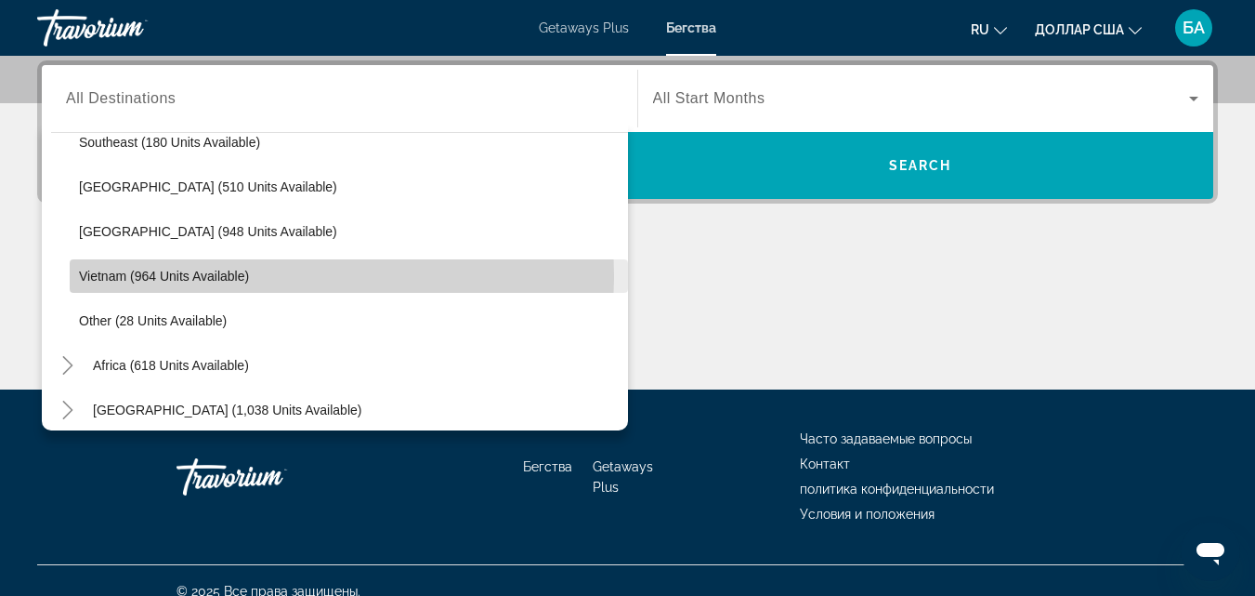
click at [146, 275] on span "Vietnam (964 units available)" at bounding box center [164, 276] width 170 height 15
type input "**********"
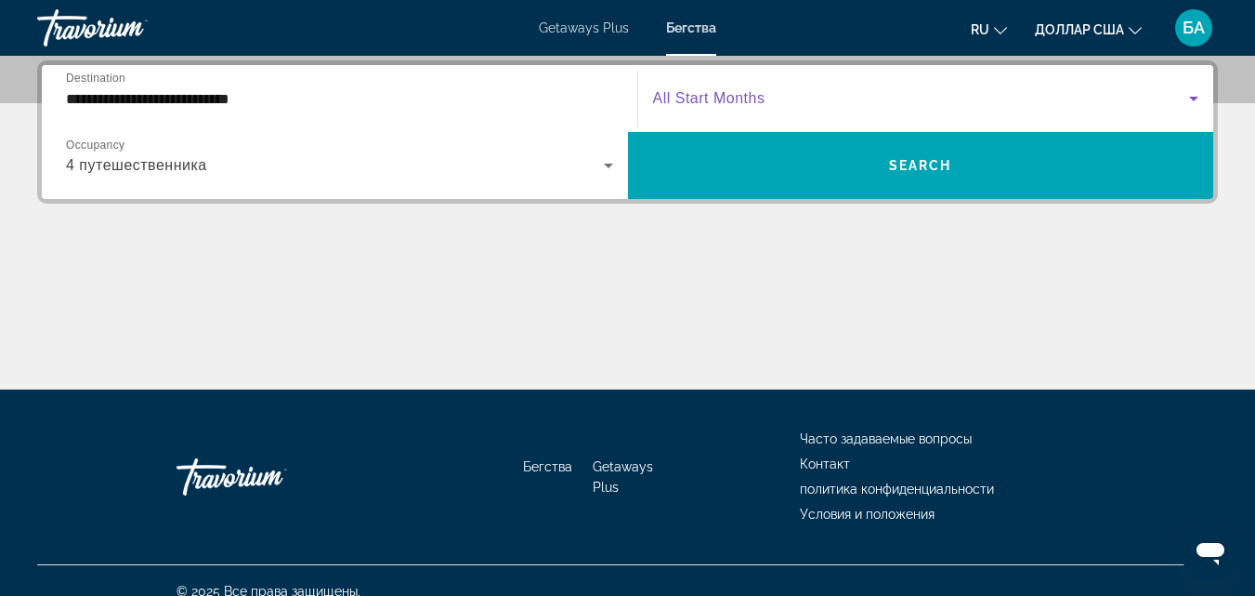
click at [1201, 98] on icon "Search widget" at bounding box center [1194, 98] width 22 height 22
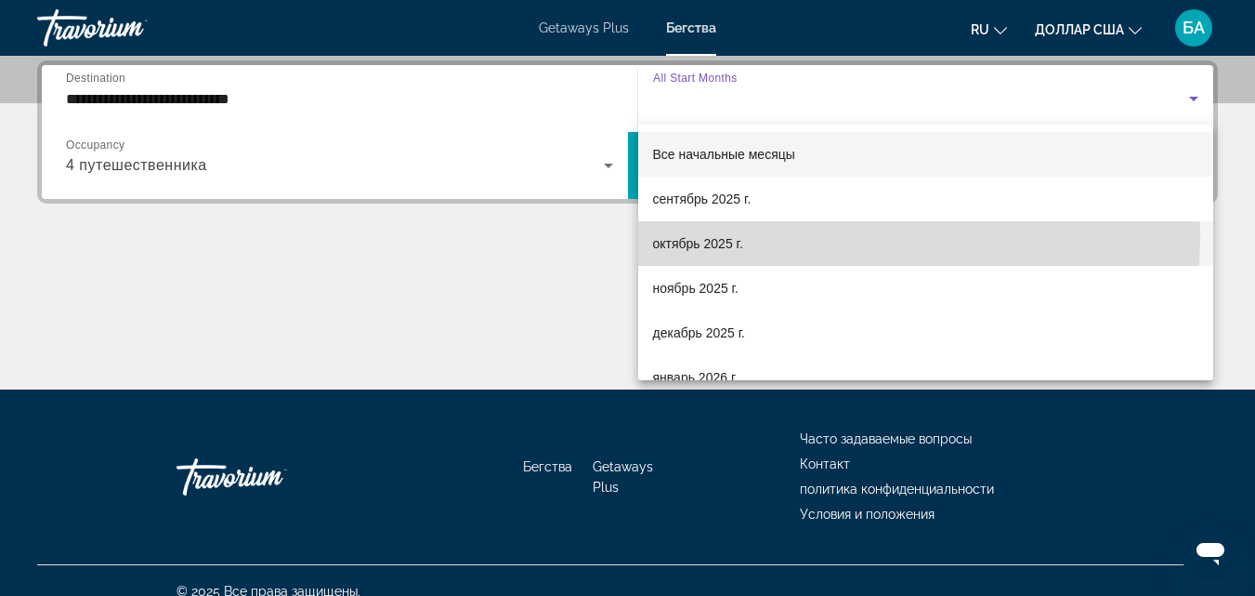
click at [727, 236] on font "октябрь 2025 г." at bounding box center [698, 243] width 90 height 15
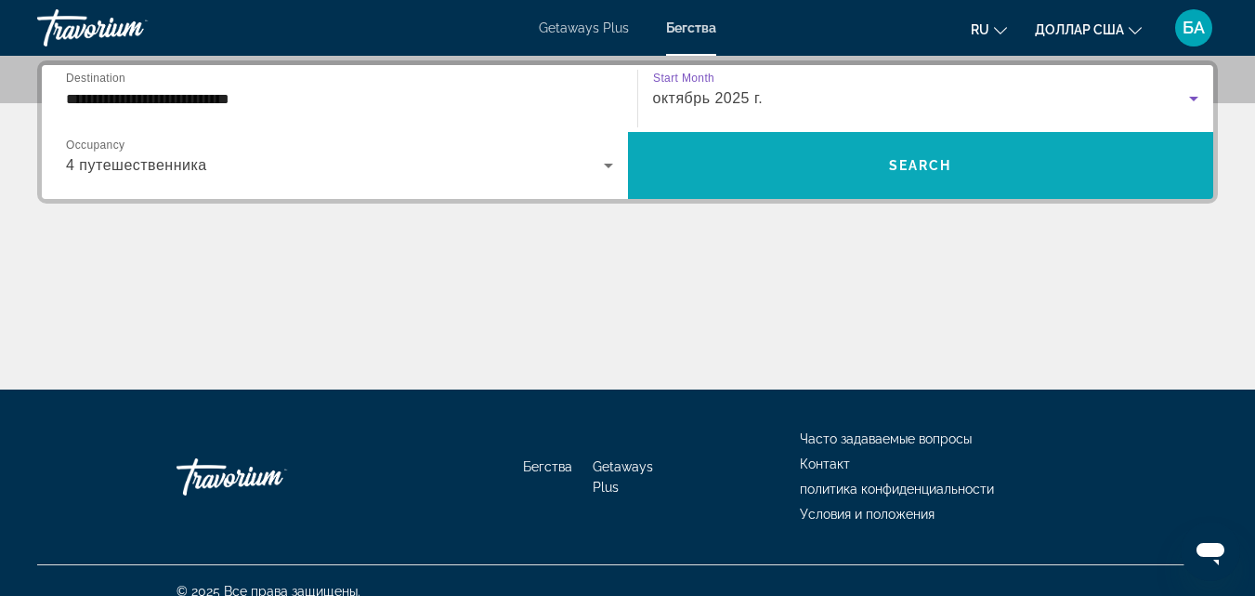
click at [1007, 152] on span "Search widget" at bounding box center [921, 165] width 586 height 45
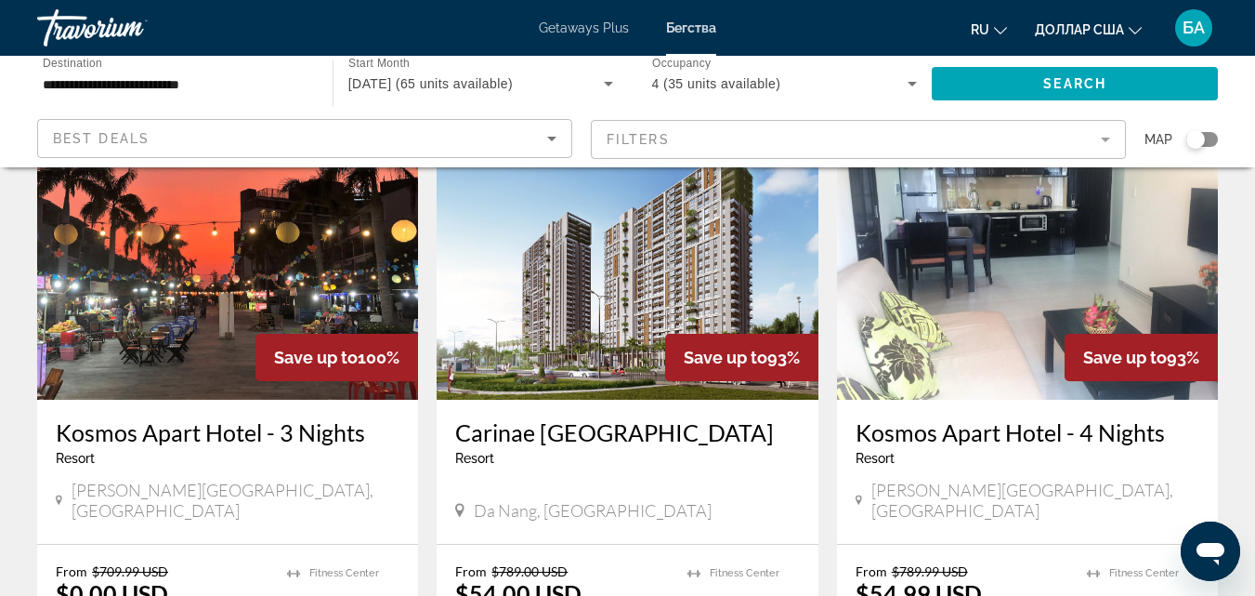
scroll to position [260, 0]
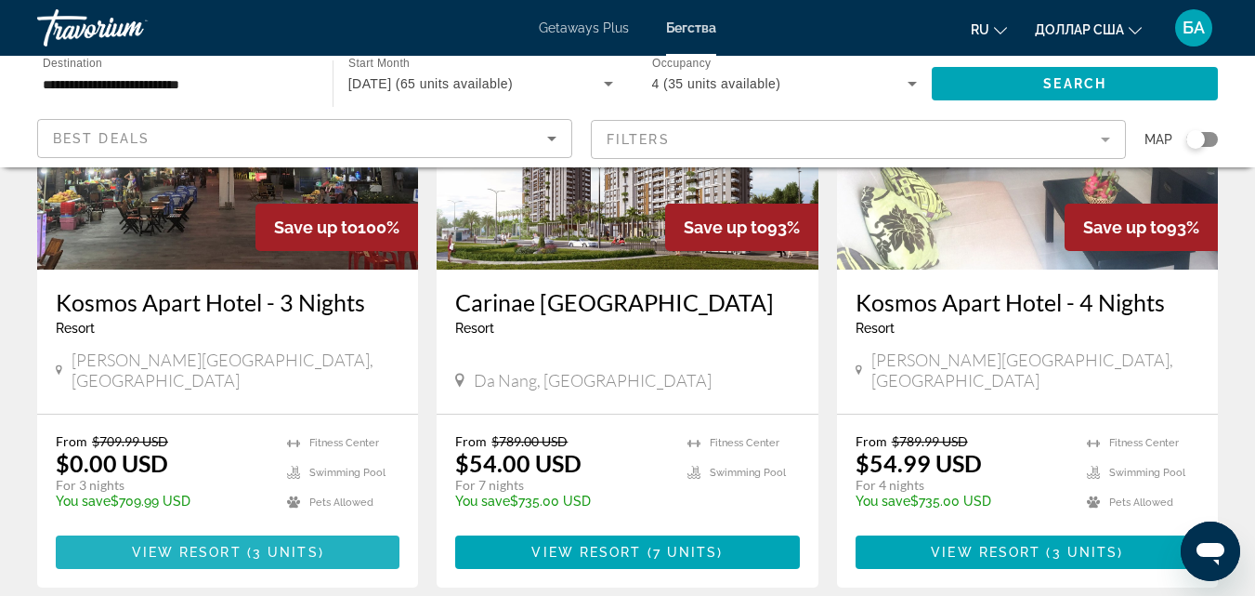
click at [273, 544] on span "3 units" at bounding box center [286, 551] width 66 height 15
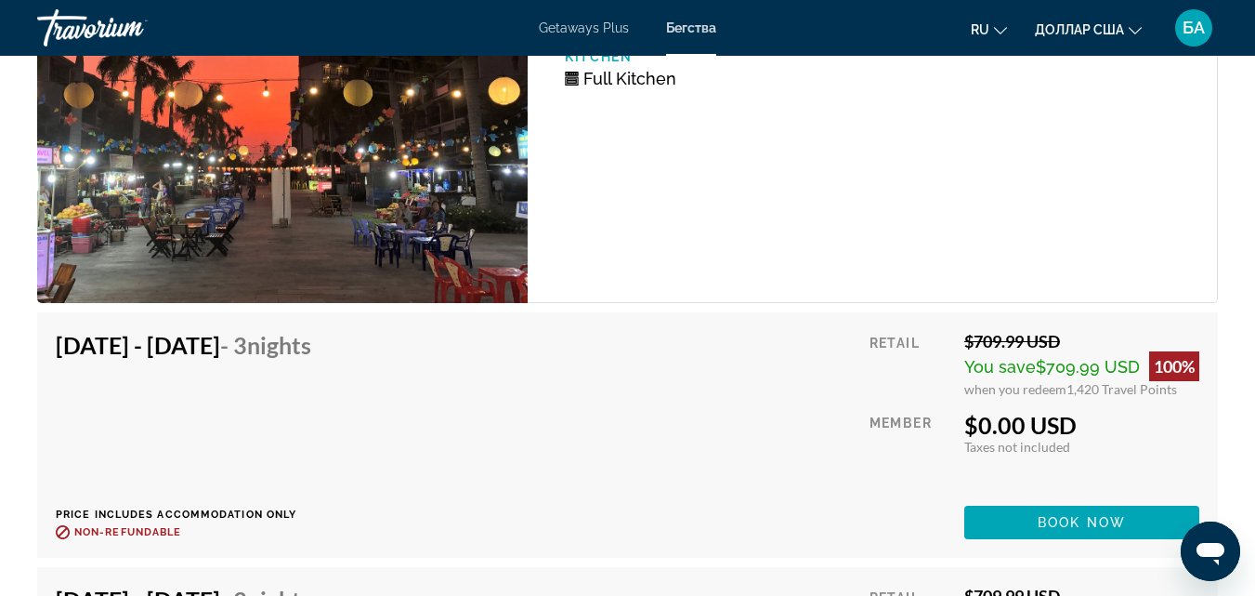
scroll to position [3493, 0]
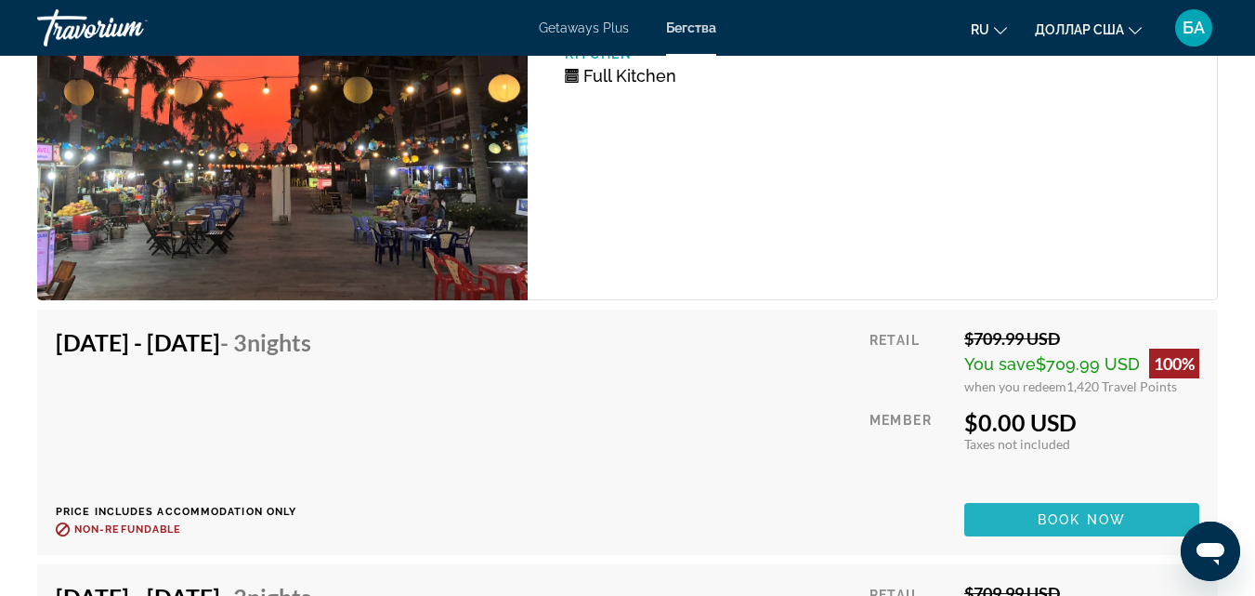
click at [1078, 512] on span "Book now" at bounding box center [1082, 519] width 88 height 15
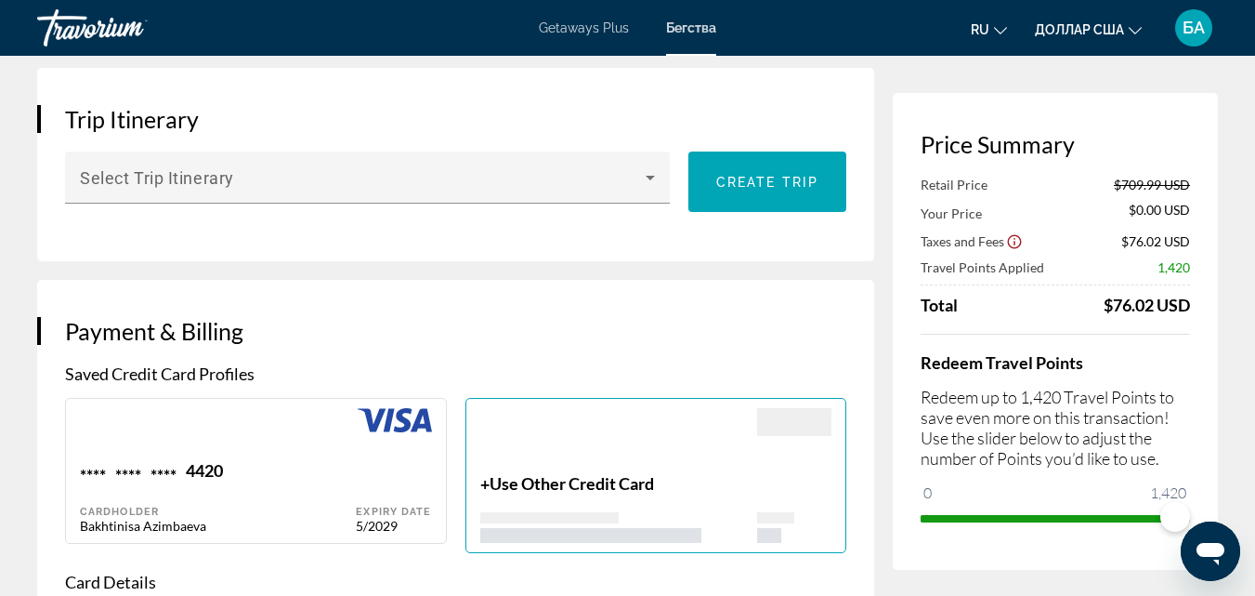
scroll to position [1078, 0]
